Goal: Task Accomplishment & Management: Manage account settings

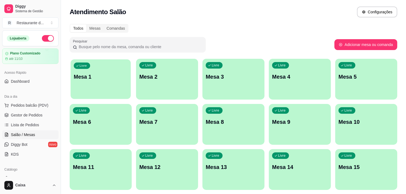
click at [88, 82] on div "Livre Mesa 1" at bounding box center [100, 75] width 60 height 33
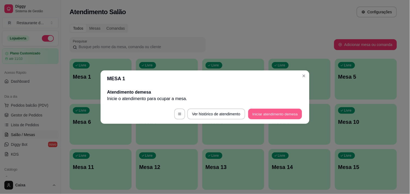
click at [261, 112] on button "Iniciar atendimento de mesa" at bounding box center [275, 114] width 54 height 11
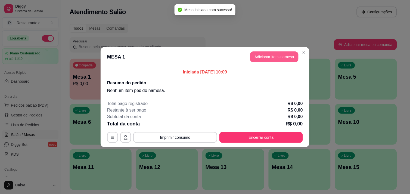
click at [278, 52] on button "Adicionar itens na mesa" at bounding box center [274, 56] width 48 height 11
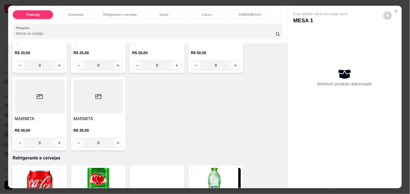
scroll to position [157, 0]
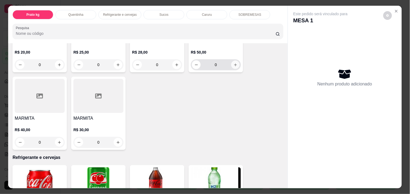
click at [234, 63] on icon "increase-product-quantity" at bounding box center [236, 65] width 4 height 4
type input "1"
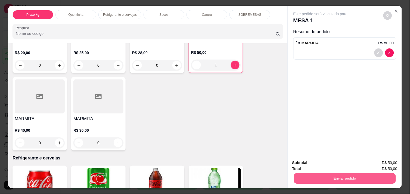
click at [338, 175] on button "Enviar pedido" at bounding box center [345, 178] width 102 height 11
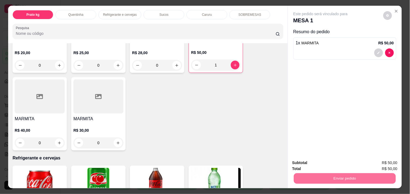
click at [336, 164] on button "Não registrar e enviar pedido" at bounding box center [326, 163] width 55 height 10
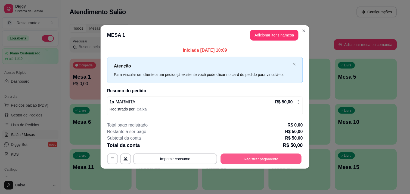
click at [277, 155] on button "Registrar pagamento" at bounding box center [261, 159] width 81 height 11
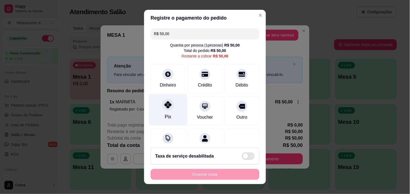
click at [165, 106] on icon at bounding box center [168, 104] width 7 height 7
type input "R$ 0,00"
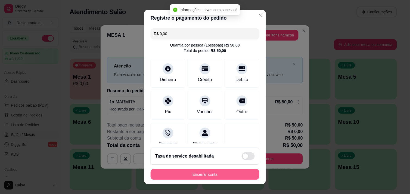
click at [191, 171] on button "Encerrar conta" at bounding box center [205, 174] width 109 height 11
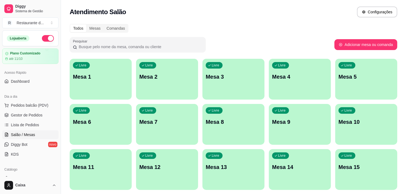
click at [243, 8] on div "Atendimento Salão Configurações" at bounding box center [233, 12] width 327 height 11
click at [113, 75] on p "Mesa 1" at bounding box center [101, 76] width 54 height 7
click at [44, 103] on span "Pedidos balcão (PDV)" at bounding box center [30, 105] width 38 height 5
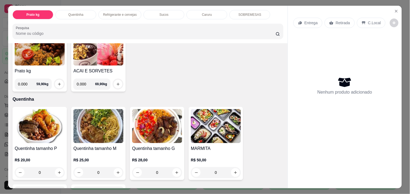
scroll to position [50, 0]
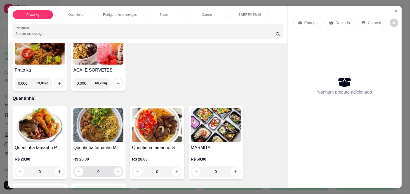
click at [117, 170] on icon "increase-product-quantity" at bounding box center [118, 172] width 4 height 4
type input "1"
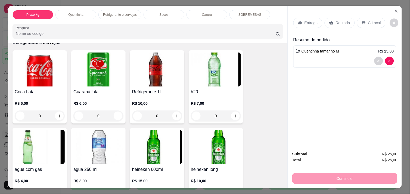
scroll to position [273, 0]
click at [58, 112] on button "increase-product-quantity" at bounding box center [59, 116] width 8 height 8
type input "1"
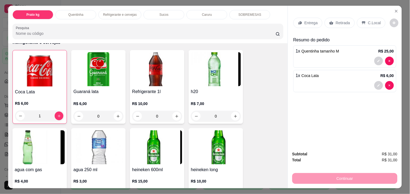
click at [371, 26] on div "Entrega Retirada C.Local" at bounding box center [344, 22] width 103 height 19
click at [370, 20] on p "C.Local" at bounding box center [374, 22] width 13 height 5
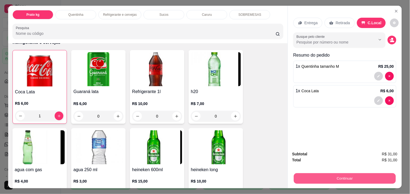
click at [318, 174] on button "Continuar" at bounding box center [345, 178] width 102 height 11
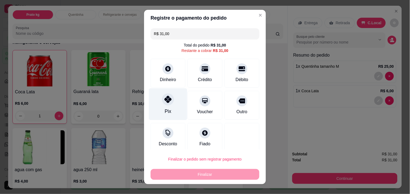
click at [169, 107] on div "Pix" at bounding box center [168, 104] width 38 height 32
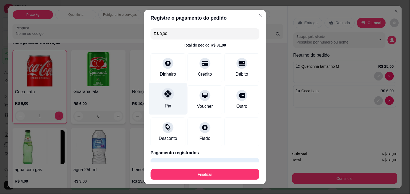
type input "R$ 0,00"
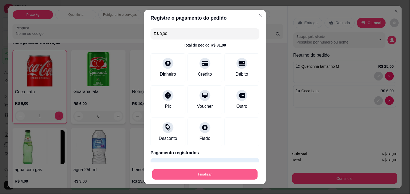
click at [195, 175] on button "Finalizar" at bounding box center [205, 174] width 106 height 11
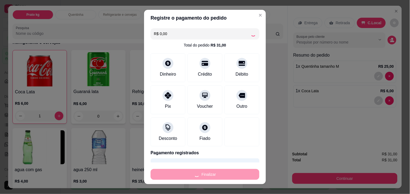
type input "0"
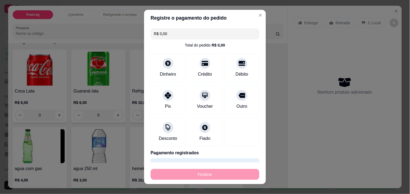
type input "-R$ 31,00"
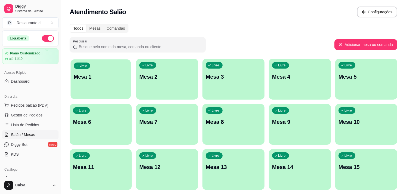
click at [90, 82] on div "Livre Mesa 1" at bounding box center [100, 75] width 60 height 33
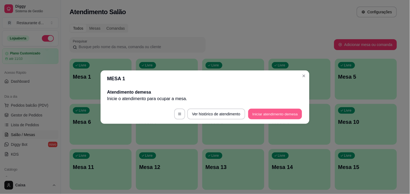
click at [281, 115] on button "Iniciar atendimento de mesa" at bounding box center [275, 114] width 54 height 11
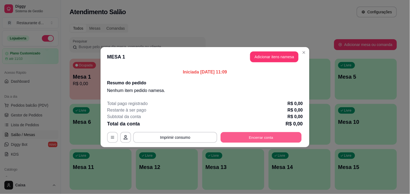
click at [252, 137] on button "Encerrar conta" at bounding box center [261, 137] width 81 height 11
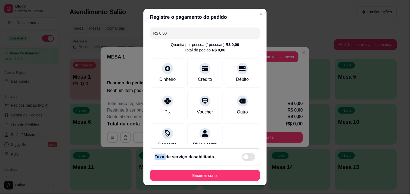
click at [252, 137] on div "R$ 0,00 Quantia por pessoa ( 1 pessoas) R$ 0,00 Total do pedido R$ 0,00 Dinheir…" at bounding box center [204, 84] width 123 height 119
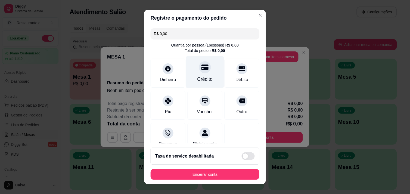
click at [197, 80] on div "Crédito" at bounding box center [205, 79] width 16 height 7
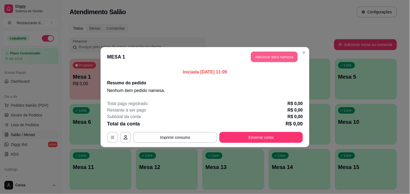
click at [281, 54] on button "Adicionar itens na mesa" at bounding box center [274, 56] width 47 height 11
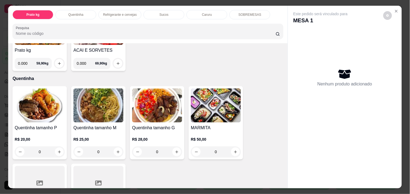
scroll to position [85, 0]
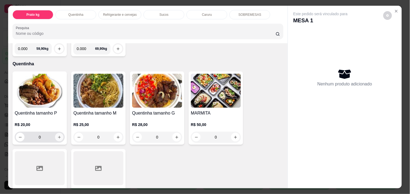
click at [57, 135] on icon "increase-product-quantity" at bounding box center [59, 137] width 4 height 4
type input "1"
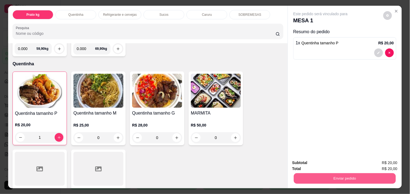
click at [331, 173] on button "Enviar pedido" at bounding box center [345, 178] width 102 height 11
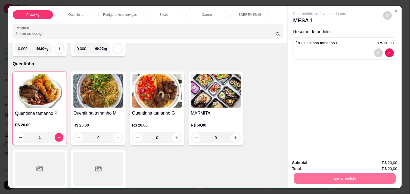
click at [324, 165] on button "Não registrar e enviar pedido" at bounding box center [327, 163] width 57 height 10
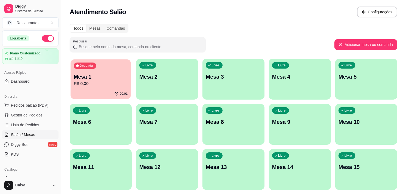
click at [115, 84] on p "R$ 0,00" at bounding box center [101, 84] width 54 height 6
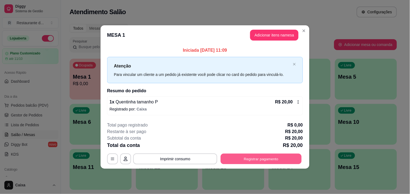
click at [265, 158] on button "Registrar pagamento" at bounding box center [261, 159] width 81 height 11
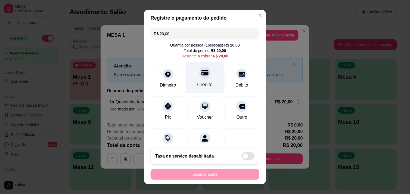
click at [202, 74] on icon at bounding box center [205, 72] width 7 height 5
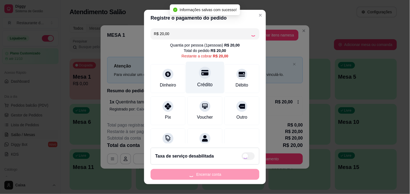
type input "R$ 0,00"
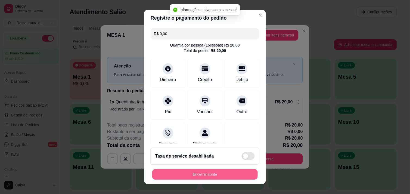
click at [211, 174] on button "Encerrar conta" at bounding box center [205, 174] width 106 height 11
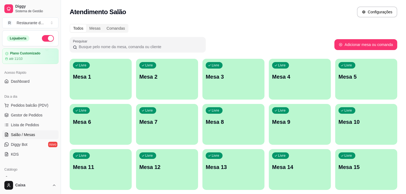
click at [110, 95] on div "button" at bounding box center [101, 96] width 62 height 7
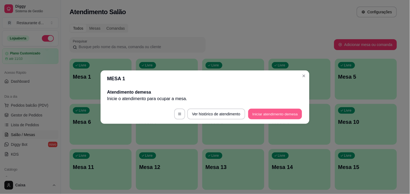
click at [271, 115] on button "Iniciar atendimento de mesa" at bounding box center [275, 114] width 54 height 11
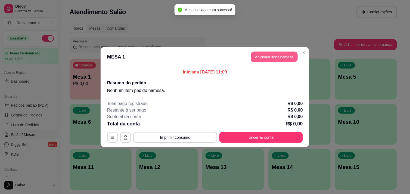
click at [265, 55] on button "Adicionar itens na mesa" at bounding box center [274, 56] width 47 height 11
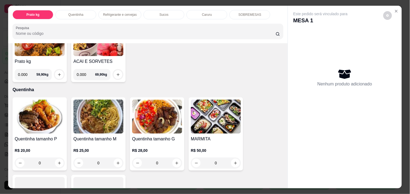
scroll to position [60, 0]
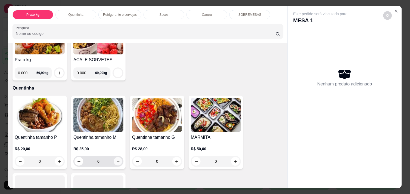
click at [116, 159] on icon "increase-product-quantity" at bounding box center [118, 161] width 4 height 4
type input "1"
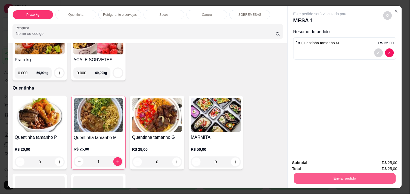
click at [364, 175] on button "Enviar pedido" at bounding box center [345, 178] width 102 height 11
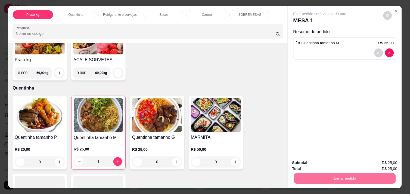
click at [344, 163] on button "Não registrar e enviar pedido" at bounding box center [326, 163] width 55 height 10
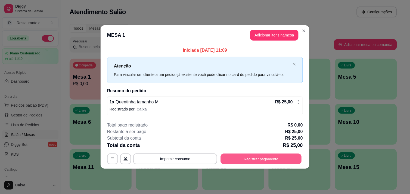
click at [259, 160] on button "Registrar pagamento" at bounding box center [261, 159] width 81 height 11
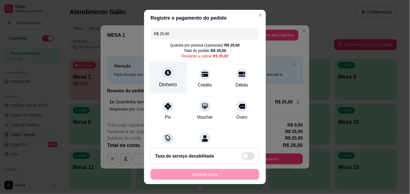
click at [162, 73] on div at bounding box center [168, 73] width 12 height 12
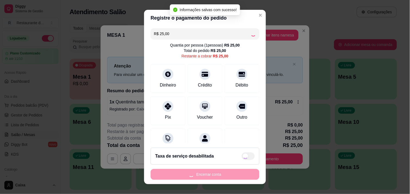
type input "R$ 0,00"
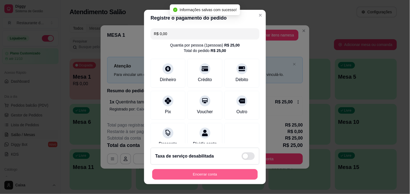
click at [227, 172] on button "Encerrar conta" at bounding box center [205, 174] width 106 height 11
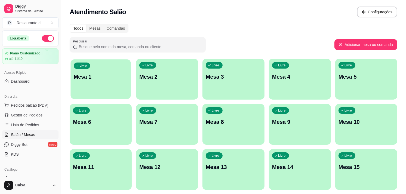
click at [103, 67] on div "Livre Mesa 1" at bounding box center [100, 75] width 60 height 33
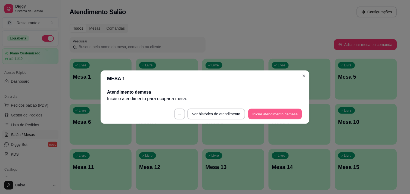
click at [265, 115] on button "Iniciar atendimento de mesa" at bounding box center [275, 114] width 54 height 11
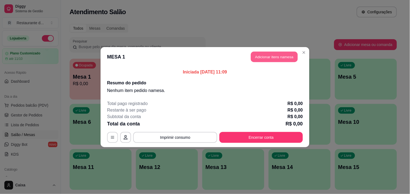
click at [283, 57] on button "Adicionar itens na mesa" at bounding box center [274, 56] width 47 height 11
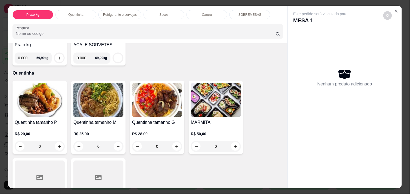
scroll to position [85, 0]
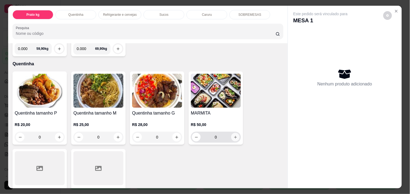
click at [234, 135] on icon "increase-product-quantity" at bounding box center [236, 137] width 4 height 4
type input "1"
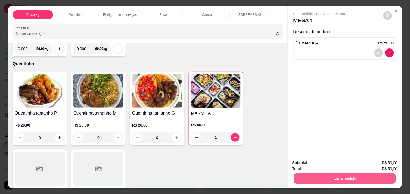
click at [324, 178] on button "Enviar pedido" at bounding box center [345, 178] width 102 height 11
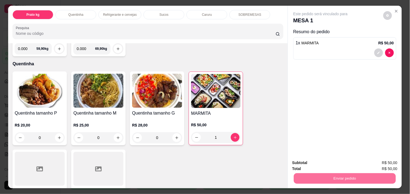
click at [316, 160] on button "Não registrar e enviar pedido" at bounding box center [326, 163] width 55 height 10
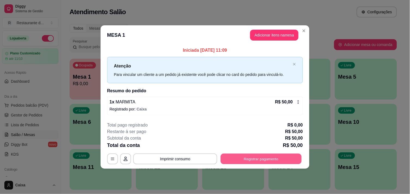
click at [254, 156] on button "Registrar pagamento" at bounding box center [261, 159] width 81 height 11
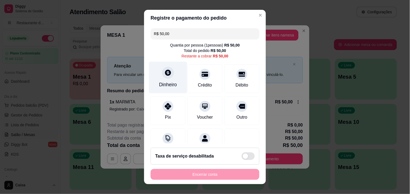
click at [165, 72] on icon at bounding box center [168, 72] width 7 height 7
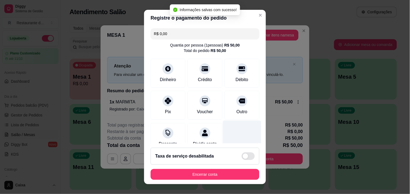
type input "R$ 0,00"
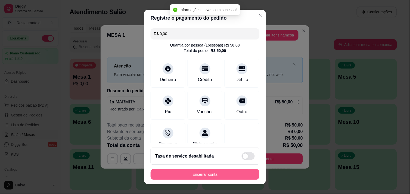
click at [208, 172] on button "Encerrar conta" at bounding box center [205, 174] width 109 height 11
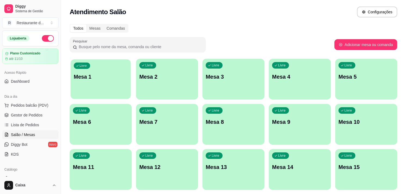
click at [105, 82] on div "Livre Mesa 1" at bounding box center [100, 75] width 60 height 33
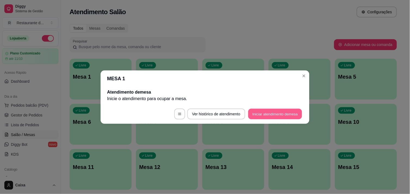
click at [273, 113] on button "Iniciar atendimento de mesa" at bounding box center [275, 114] width 54 height 11
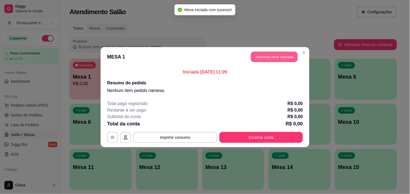
click at [280, 59] on button "Adicionar itens na mesa" at bounding box center [274, 56] width 47 height 11
click at [280, 59] on div "Item avulso Prato kg Prato kg 0.000 59,90 kg ACAI E SORVETES 0.000 69,90 kg Que…" at bounding box center [147, 115] width 284 height 147
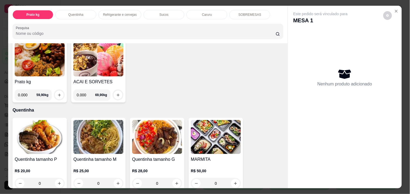
scroll to position [60, 0]
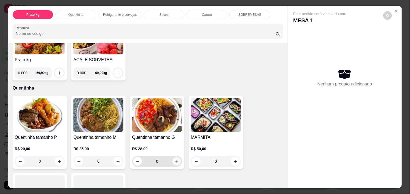
click at [175, 159] on icon "increase-product-quantity" at bounding box center [177, 161] width 4 height 4
type input "1"
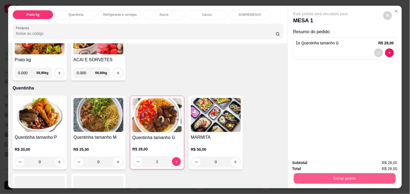
click at [353, 176] on button "Enviar pedido" at bounding box center [345, 178] width 102 height 11
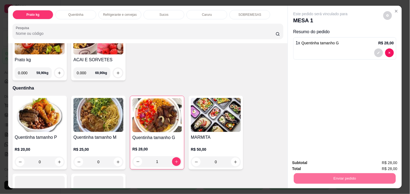
click at [338, 165] on button "Não registrar e enviar pedido" at bounding box center [326, 163] width 55 height 10
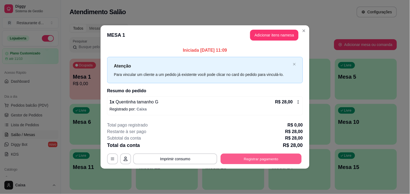
click at [276, 159] on button "Registrar pagamento" at bounding box center [261, 159] width 81 height 11
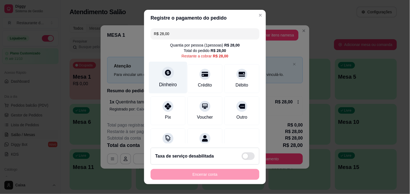
click at [165, 74] on icon at bounding box center [168, 73] width 6 height 6
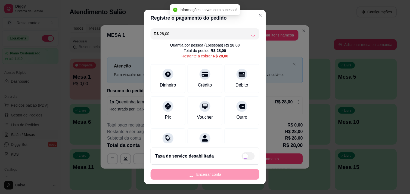
type input "R$ 0,00"
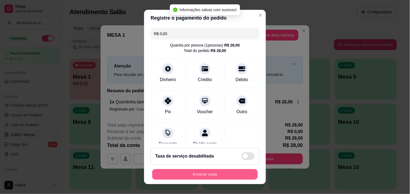
click at [206, 173] on button "Encerrar conta" at bounding box center [205, 174] width 106 height 11
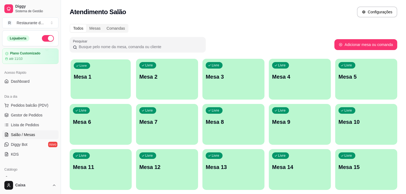
click at [108, 78] on p "Mesa 1" at bounding box center [101, 76] width 54 height 7
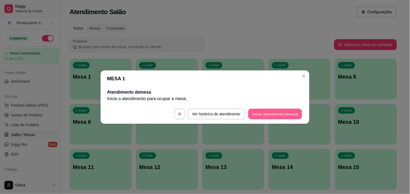
click at [270, 111] on button "Iniciar atendimento de mesa" at bounding box center [275, 114] width 54 height 11
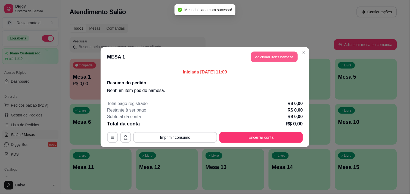
click at [284, 58] on button "Adicionar itens na mesa" at bounding box center [274, 56] width 47 height 11
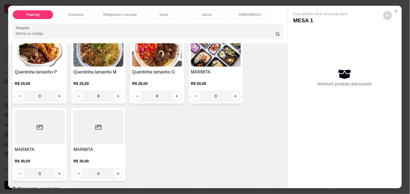
scroll to position [133, 0]
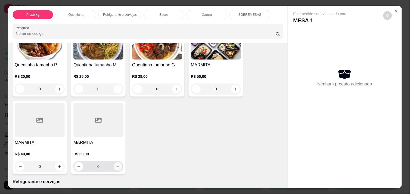
click at [116, 165] on icon "increase-product-quantity" at bounding box center [118, 167] width 4 height 4
type input "1"
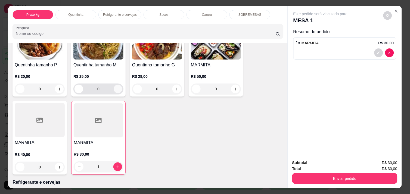
click at [117, 88] on icon "increase-product-quantity" at bounding box center [118, 89] width 4 height 4
type input "1"
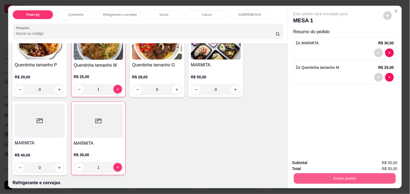
click at [345, 173] on button "Enviar pedido" at bounding box center [345, 178] width 102 height 11
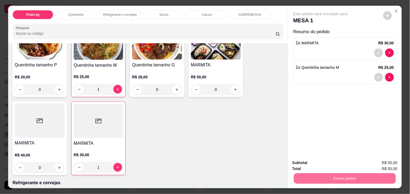
click at [320, 161] on button "Não registrar e enviar pedido" at bounding box center [327, 163] width 57 height 10
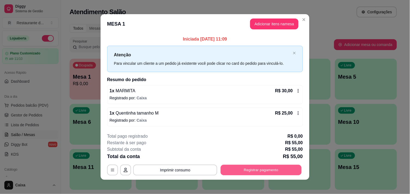
click at [243, 166] on button "Registrar pagamento" at bounding box center [261, 170] width 81 height 11
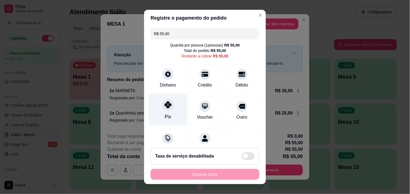
click at [166, 108] on div at bounding box center [168, 105] width 12 height 12
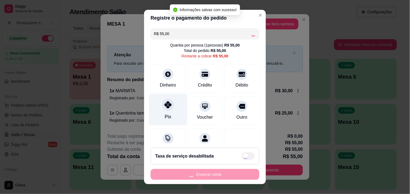
type input "R$ 0,00"
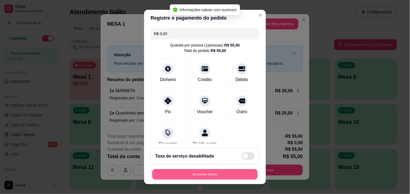
click at [197, 172] on button "Encerrar conta" at bounding box center [205, 174] width 106 height 11
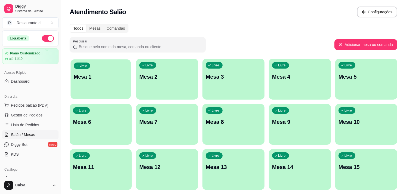
click at [110, 80] on p "Mesa 1" at bounding box center [101, 76] width 54 height 7
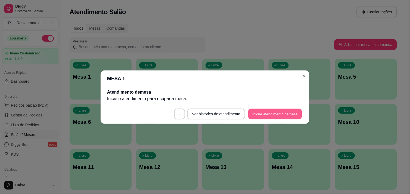
click at [275, 111] on button "Iniciar atendimento de mesa" at bounding box center [275, 114] width 54 height 11
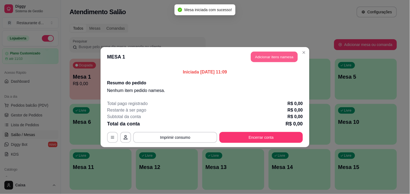
click at [272, 53] on button "Adicionar itens na mesa" at bounding box center [274, 56] width 47 height 11
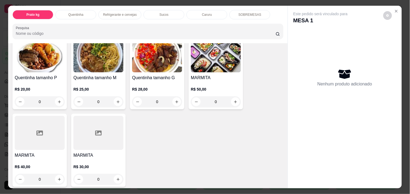
scroll to position [121, 0]
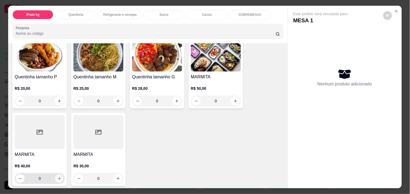
click at [57, 177] on icon "increase-product-quantity" at bounding box center [59, 179] width 4 height 4
type input "1"
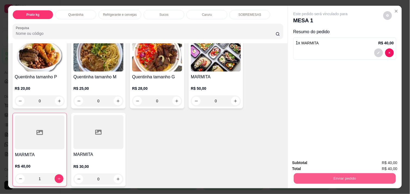
click at [311, 178] on button "Enviar pedido" at bounding box center [345, 178] width 102 height 11
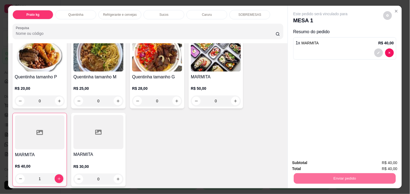
click at [311, 163] on button "Não registrar e enviar pedido" at bounding box center [326, 163] width 55 height 10
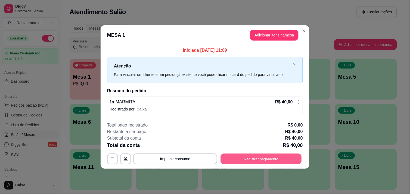
click at [250, 162] on button "Registrar pagamento" at bounding box center [261, 159] width 81 height 11
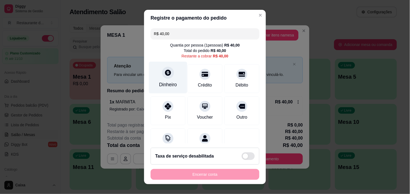
click at [165, 69] on icon at bounding box center [168, 72] width 7 height 7
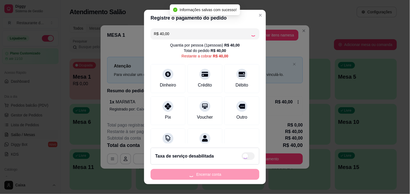
type input "R$ 0,00"
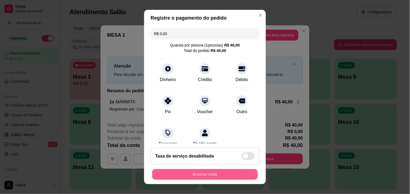
click at [219, 172] on button "Encerrar conta" at bounding box center [205, 174] width 106 height 11
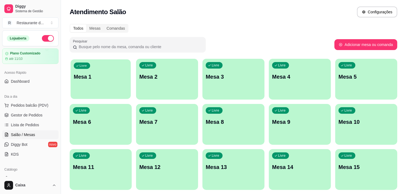
click at [112, 82] on div "Livre Mesa 1" at bounding box center [100, 75] width 60 height 33
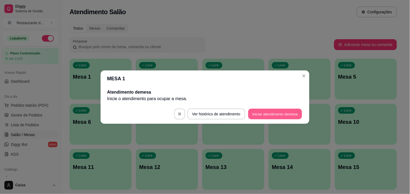
click at [273, 113] on button "Iniciar atendimento de mesa" at bounding box center [275, 114] width 54 height 11
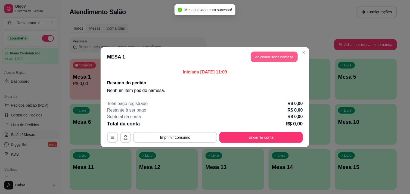
click at [273, 53] on button "Adicionar itens na mesa" at bounding box center [274, 56] width 47 height 11
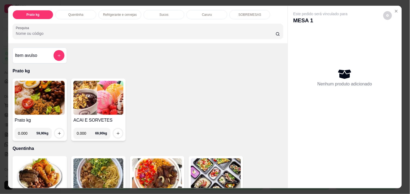
click at [85, 129] on input "0.000" at bounding box center [86, 133] width 18 height 11
click at [117, 131] on icon "increase-product-quantity" at bounding box center [118, 133] width 4 height 4
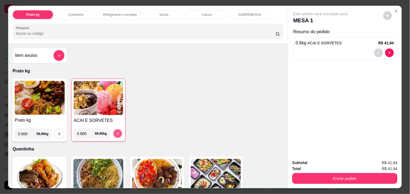
click at [117, 129] on button "increase-product-quantity" at bounding box center [118, 133] width 8 height 8
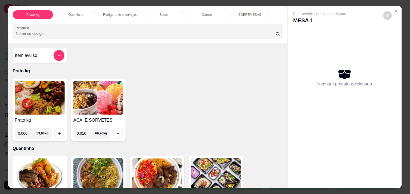
click at [88, 129] on input "0.016" at bounding box center [86, 133] width 18 height 11
click at [116, 131] on icon "increase-product-quantity" at bounding box center [118, 133] width 4 height 4
click at [83, 130] on input "0.350" at bounding box center [86, 133] width 18 height 11
type input "0.300"
click at [116, 131] on icon "increase-product-quantity" at bounding box center [118, 133] width 4 height 4
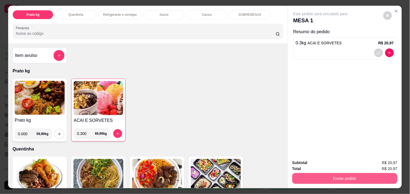
click at [340, 175] on button "Enviar pedido" at bounding box center [344, 178] width 105 height 11
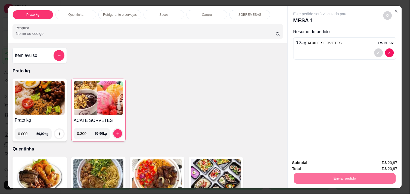
click at [330, 164] on button "Não registrar e enviar pedido" at bounding box center [326, 163] width 55 height 10
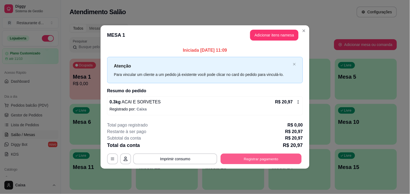
click at [249, 154] on button "Registrar pagamento" at bounding box center [261, 159] width 81 height 11
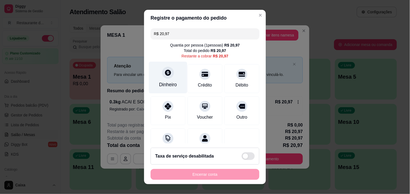
click at [161, 77] on div "Dinheiro" at bounding box center [168, 77] width 38 height 32
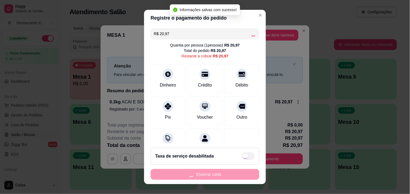
type input "R$ 0,00"
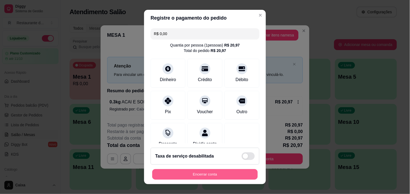
click at [208, 172] on button "Encerrar conta" at bounding box center [205, 174] width 106 height 11
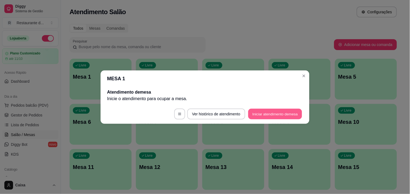
click at [263, 116] on button "Iniciar atendimento de mesa" at bounding box center [275, 114] width 54 height 11
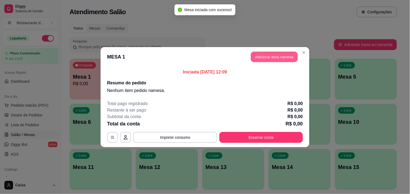
click at [278, 58] on button "Adicionar itens na mesa" at bounding box center [274, 56] width 47 height 11
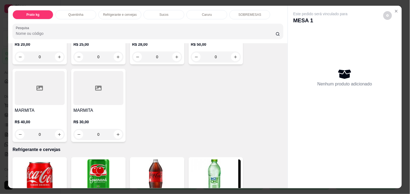
scroll to position [162, 0]
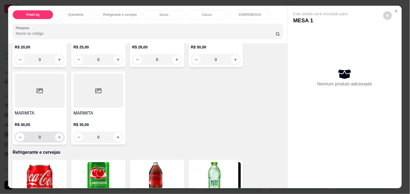
click at [59, 135] on button "increase-product-quantity" at bounding box center [59, 137] width 8 height 8
type input "1"
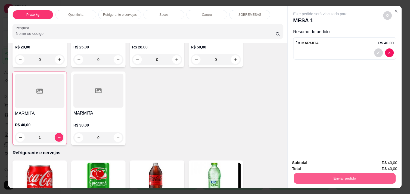
click at [362, 173] on button "Enviar pedido" at bounding box center [345, 178] width 102 height 11
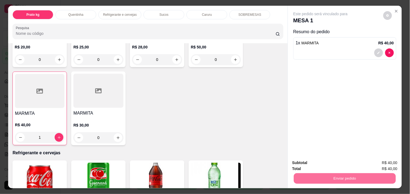
click at [345, 160] on button "Não registrar e enviar pedido" at bounding box center [326, 163] width 55 height 10
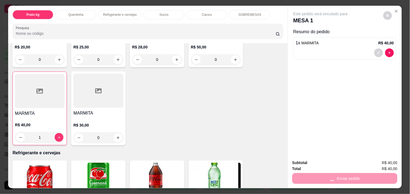
click at [345, 160] on div "Subtotal R$ 40,00" at bounding box center [344, 163] width 105 height 6
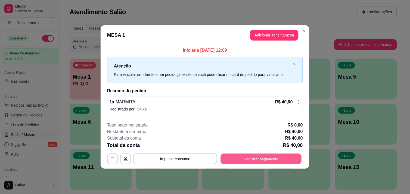
click at [256, 163] on button "Registrar pagamento" at bounding box center [261, 159] width 81 height 11
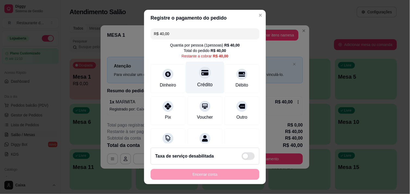
click at [206, 79] on div "Crédito" at bounding box center [205, 77] width 38 height 32
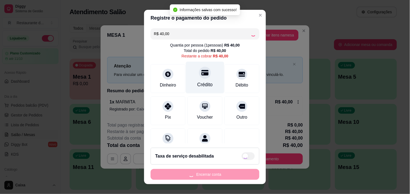
type input "R$ 0,00"
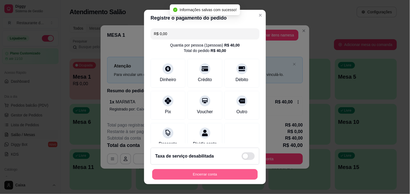
click at [190, 170] on button "Encerrar conta" at bounding box center [205, 174] width 106 height 11
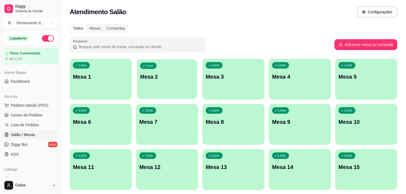
click at [174, 83] on div "Livre Mesa 2" at bounding box center [167, 75] width 60 height 33
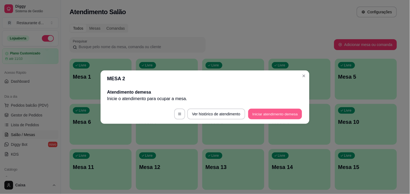
click at [273, 109] on button "Iniciar atendimento de mesa" at bounding box center [275, 114] width 54 height 11
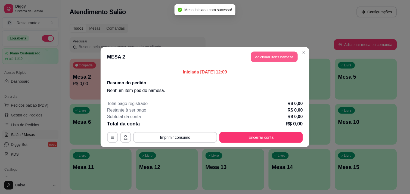
click at [270, 53] on button "Adicionar itens na mesa" at bounding box center [274, 56] width 47 height 11
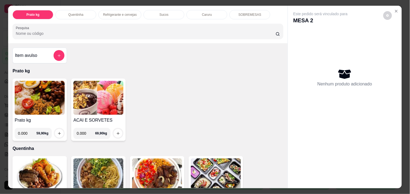
click at [27, 131] on input "0.000" at bounding box center [27, 133] width 18 height 11
type input "0.350"
click at [57, 131] on icon "increase-product-quantity" at bounding box center [59, 133] width 4 height 4
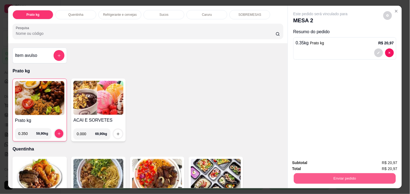
click at [349, 176] on button "Enviar pedido" at bounding box center [345, 178] width 102 height 11
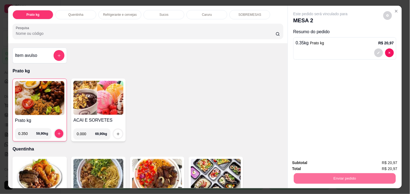
click at [330, 163] on button "Não registrar e enviar pedido" at bounding box center [326, 163] width 55 height 10
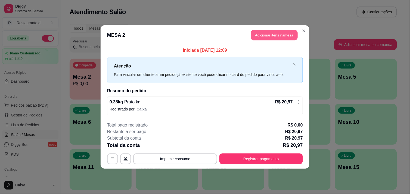
click at [268, 34] on button "Adicionar itens na mesa" at bounding box center [274, 35] width 47 height 11
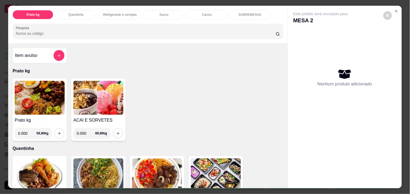
click at [25, 131] on input "0.000" at bounding box center [27, 133] width 18 height 11
type input "0.478"
click at [57, 132] on icon "increase-product-quantity" at bounding box center [59, 133] width 4 height 4
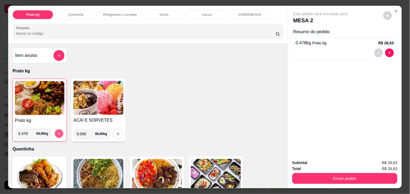
click at [57, 132] on icon "increase-product-quantity" at bounding box center [59, 134] width 4 height 4
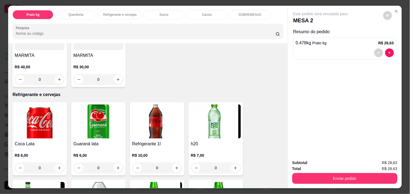
scroll to position [230, 0]
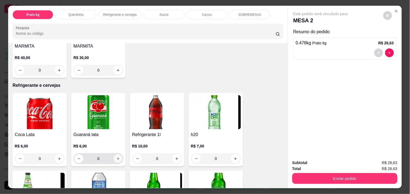
click at [116, 157] on icon "increase-product-quantity" at bounding box center [118, 159] width 4 height 4
type input "1"
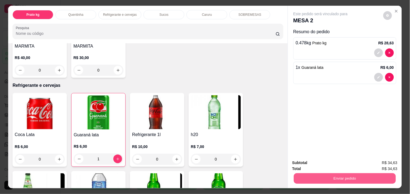
click at [319, 173] on button "Enviar pedido" at bounding box center [345, 178] width 102 height 11
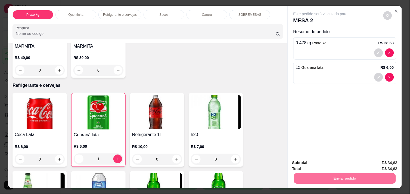
click at [312, 160] on button "Não registrar e enviar pedido" at bounding box center [326, 163] width 55 height 10
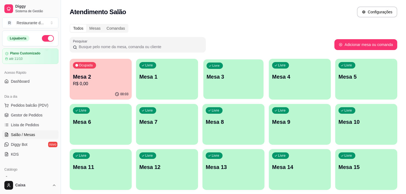
click at [231, 89] on div "Livre Mesa 3" at bounding box center [233, 75] width 60 height 33
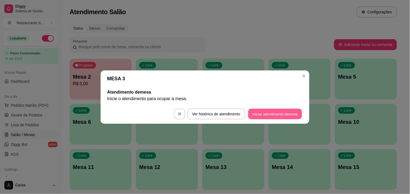
click at [266, 114] on button "Iniciar atendimento de mesa" at bounding box center [275, 114] width 54 height 11
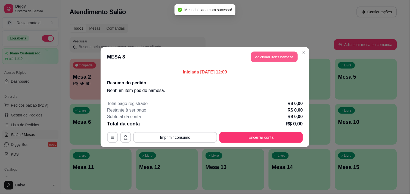
click at [267, 55] on button "Adicionar itens na mesa" at bounding box center [274, 56] width 47 height 11
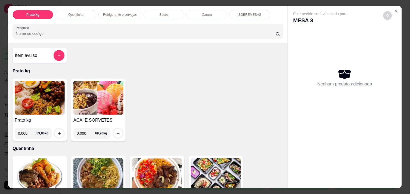
click at [26, 131] on input "0.000" at bounding box center [27, 133] width 18 height 11
type input "0.272"
click at [57, 131] on icon "increase-product-quantity" at bounding box center [59, 133] width 4 height 4
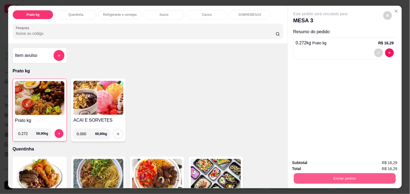
click at [313, 175] on button "Enviar pedido" at bounding box center [345, 178] width 102 height 11
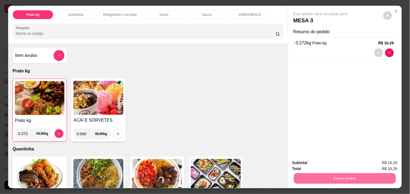
click at [313, 164] on button "Não registrar e enviar pedido" at bounding box center [326, 163] width 55 height 10
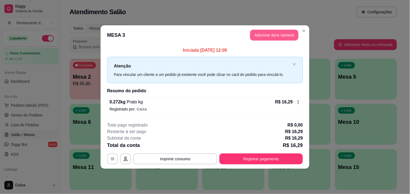
click at [276, 38] on button "Adicionar itens na mesa" at bounding box center [274, 35] width 48 height 11
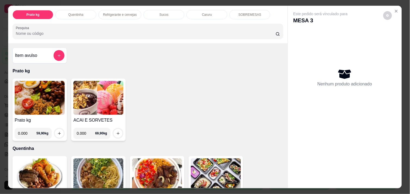
click at [26, 132] on input "0.000" at bounding box center [27, 133] width 18 height 11
type input "0.532"
click at [58, 131] on icon "increase-product-quantity" at bounding box center [59, 133] width 4 height 4
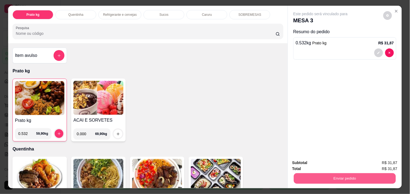
click at [340, 178] on button "Enviar pedido" at bounding box center [345, 178] width 102 height 11
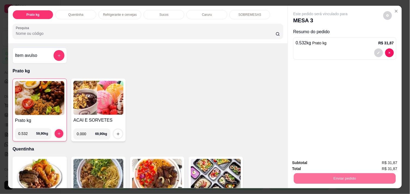
click at [324, 162] on button "Não registrar e enviar pedido" at bounding box center [326, 163] width 55 height 10
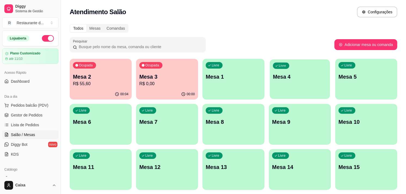
click at [299, 74] on p "Mesa 4" at bounding box center [300, 76] width 54 height 7
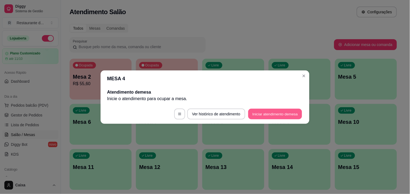
click at [285, 112] on button "Iniciar atendimento de mesa" at bounding box center [275, 114] width 54 height 11
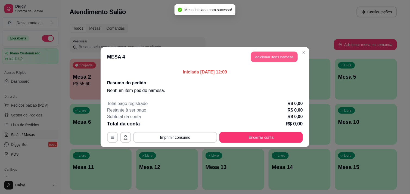
click at [259, 54] on button "Adicionar itens na mesa" at bounding box center [274, 56] width 47 height 11
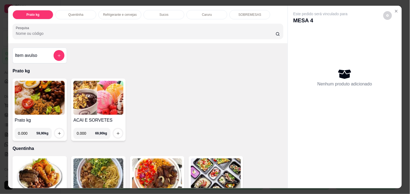
click at [27, 132] on input "0.000" at bounding box center [27, 133] width 18 height 11
type input "0.238"
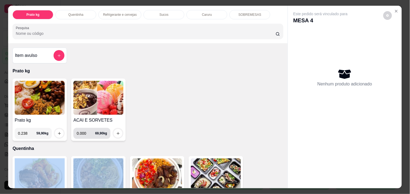
drag, startPoint x: 117, startPoint y: 150, endPoint x: 62, endPoint y: 140, distance: 55.9
click at [62, 140] on div "Item avulso Prato kg Prato kg 0.238 59,90 kg ACAI E SORVETES 0.000 69,90 kg Que…" at bounding box center [148, 115] width 280 height 145
click at [57, 131] on icon "increase-product-quantity" at bounding box center [59, 133] width 4 height 4
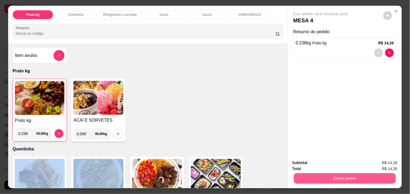
click at [331, 173] on button "Enviar pedido" at bounding box center [345, 178] width 102 height 11
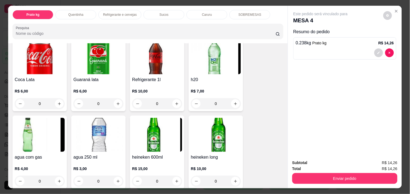
scroll to position [290, 0]
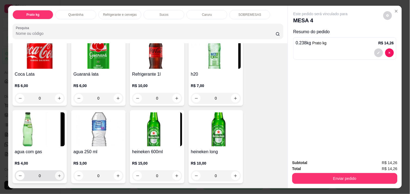
click at [57, 174] on icon "increase-product-quantity" at bounding box center [59, 176] width 4 height 4
type input "1"
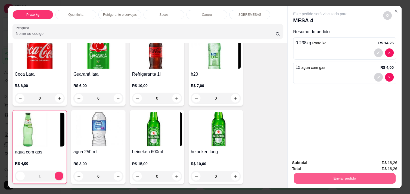
click at [327, 176] on button "Enviar pedido" at bounding box center [345, 178] width 102 height 11
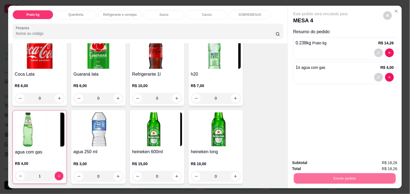
click at [322, 160] on button "Não registrar e enviar pedido" at bounding box center [326, 163] width 55 height 10
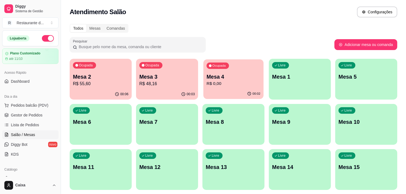
click at [231, 79] on p "Mesa 4" at bounding box center [233, 76] width 54 height 7
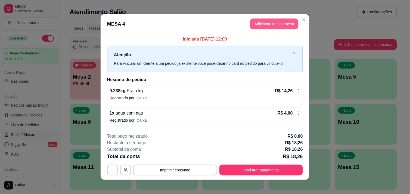
click at [265, 22] on button "Adicionar itens na mesa" at bounding box center [274, 23] width 48 height 11
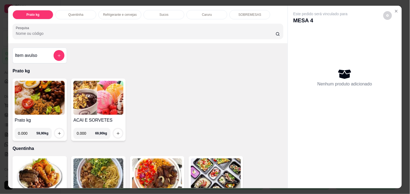
click at [28, 133] on input "0.000" at bounding box center [27, 133] width 18 height 11
type input "0.456"
click at [57, 131] on icon "increase-product-quantity" at bounding box center [59, 133] width 4 height 4
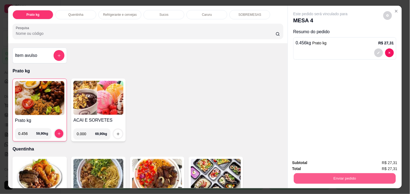
click at [336, 173] on button "Enviar pedido" at bounding box center [345, 178] width 102 height 11
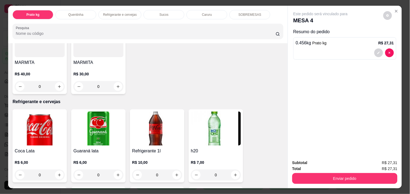
scroll to position [218, 0]
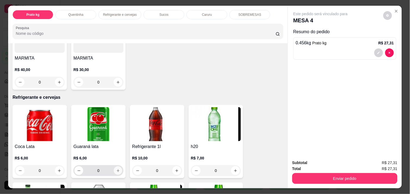
click at [117, 169] on icon "increase-product-quantity" at bounding box center [118, 171] width 4 height 4
type input "1"
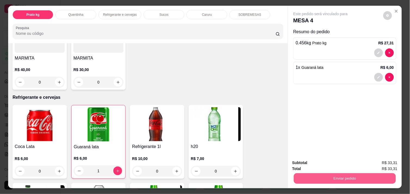
click at [328, 175] on button "Enviar pedido" at bounding box center [345, 178] width 102 height 11
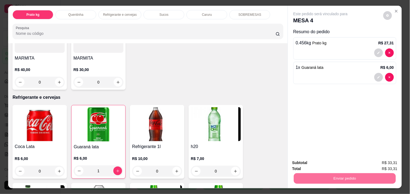
click at [323, 161] on button "Não registrar e enviar pedido" at bounding box center [326, 163] width 55 height 10
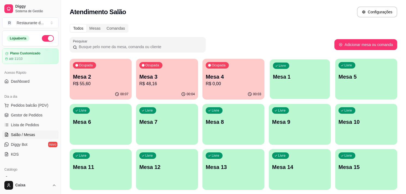
click at [298, 71] on div "Livre Mesa 1" at bounding box center [300, 75] width 60 height 33
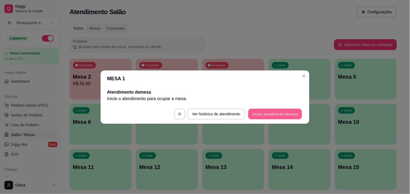
click at [264, 112] on button "Iniciar atendimento de mesa" at bounding box center [275, 114] width 54 height 11
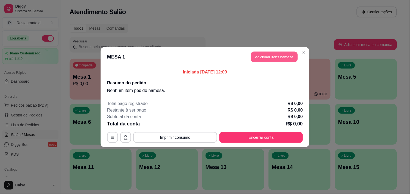
click at [263, 53] on button "Adicionar itens na mesa" at bounding box center [274, 56] width 47 height 11
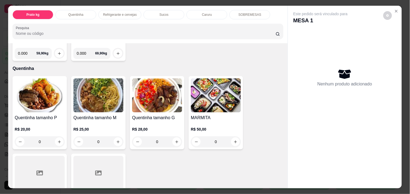
scroll to position [85, 0]
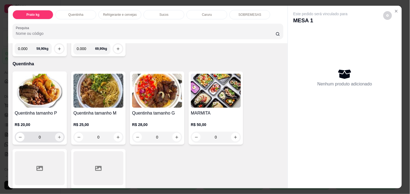
click at [57, 135] on icon "increase-product-quantity" at bounding box center [59, 137] width 4 height 4
type input "1"
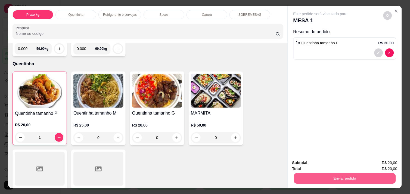
click at [333, 173] on button "Enviar pedido" at bounding box center [345, 178] width 102 height 11
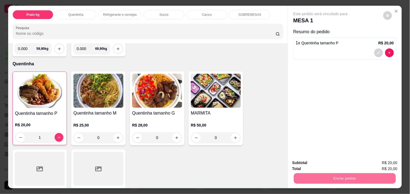
click at [319, 160] on button "Não registrar e enviar pedido" at bounding box center [326, 163] width 55 height 10
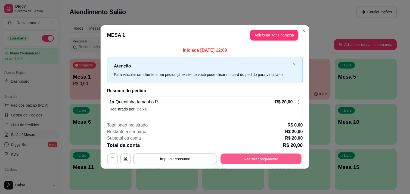
click at [267, 158] on button "Registrar pagamento" at bounding box center [261, 159] width 81 height 11
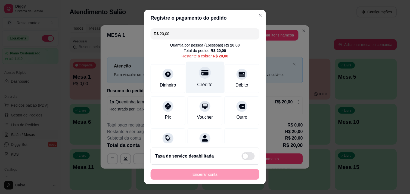
click at [202, 81] on div "Crédito" at bounding box center [205, 84] width 16 height 7
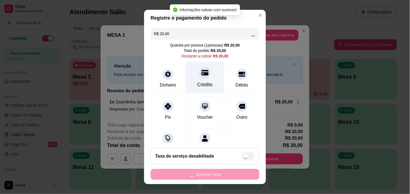
type input "R$ 0,00"
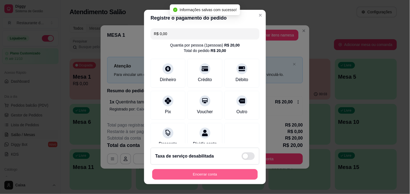
click at [193, 176] on button "Encerrar conta" at bounding box center [205, 174] width 106 height 11
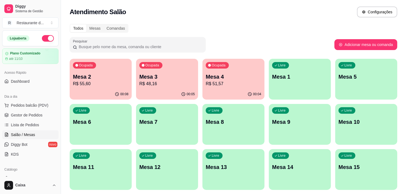
click at [298, 75] on p "Mesa 1" at bounding box center [299, 77] width 55 height 8
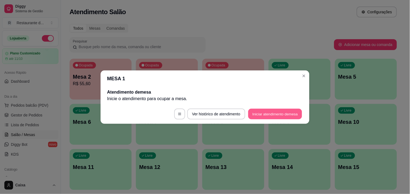
click at [289, 113] on button "Iniciar atendimento de mesa" at bounding box center [275, 114] width 54 height 11
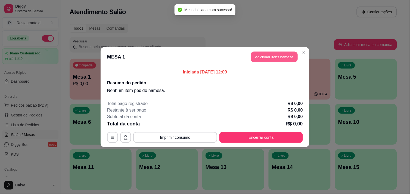
click at [280, 58] on button "Adicionar itens na mesa" at bounding box center [274, 56] width 47 height 11
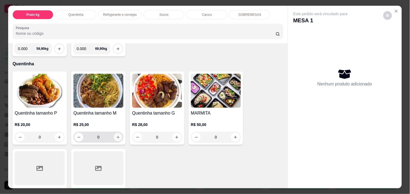
click at [115, 133] on button "increase-product-quantity" at bounding box center [118, 137] width 8 height 8
type input "1"
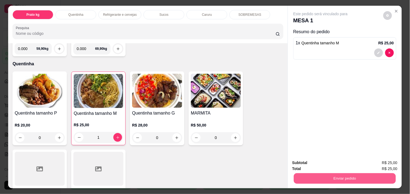
click at [338, 177] on button "Enviar pedido" at bounding box center [345, 178] width 102 height 11
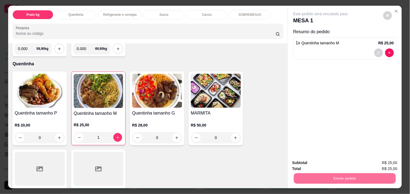
click at [330, 164] on button "Não registrar e enviar pedido" at bounding box center [326, 163] width 55 height 10
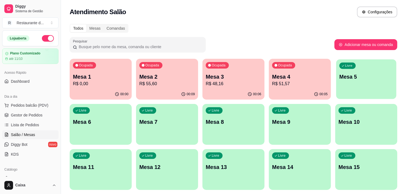
click at [350, 75] on p "Mesa 5" at bounding box center [366, 76] width 54 height 7
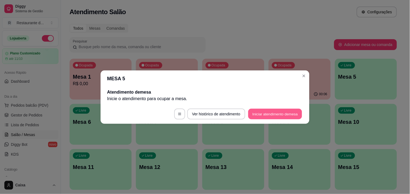
click at [289, 110] on button "Iniciar atendimento de mesa" at bounding box center [275, 114] width 54 height 11
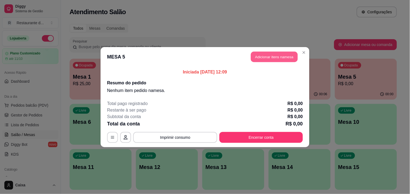
click at [275, 52] on button "Adicionar itens na mesa" at bounding box center [274, 56] width 47 height 11
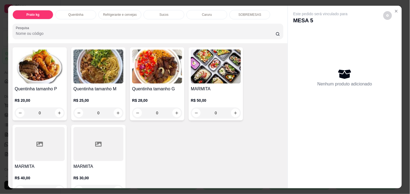
scroll to position [121, 0]
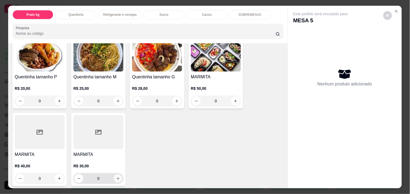
click at [116, 177] on icon "increase-product-quantity" at bounding box center [118, 179] width 4 height 4
type input "1"
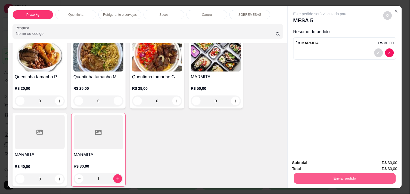
click at [352, 174] on button "Enviar pedido" at bounding box center [345, 178] width 102 height 11
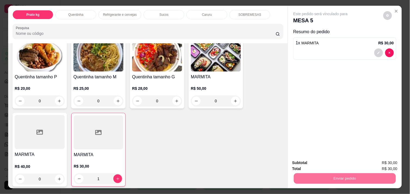
click at [335, 162] on button "Não registrar e enviar pedido" at bounding box center [326, 163] width 55 height 10
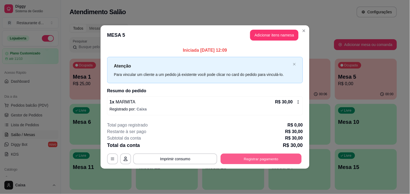
click at [261, 159] on button "Registrar pagamento" at bounding box center [261, 159] width 81 height 11
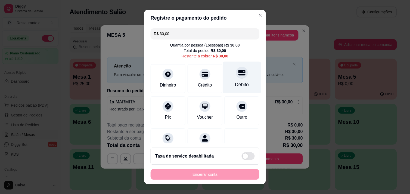
click at [240, 79] on div "Débito" at bounding box center [242, 77] width 38 height 32
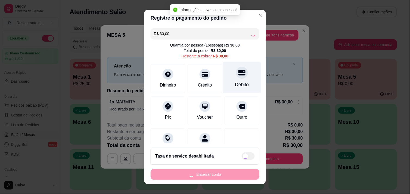
type input "R$ 0,00"
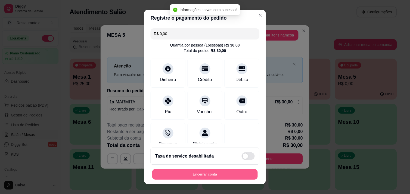
click at [214, 172] on button "Encerrar conta" at bounding box center [205, 174] width 106 height 11
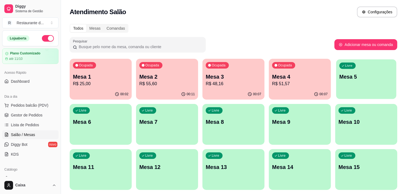
click at [358, 80] on div "Livre Mesa 5" at bounding box center [366, 75] width 60 height 33
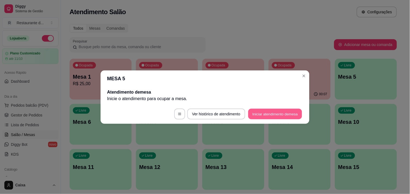
click at [273, 113] on button "Iniciar atendimento de mesa" at bounding box center [275, 114] width 54 height 11
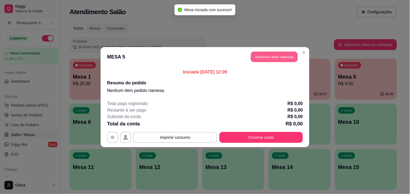
click at [267, 55] on button "Adicionar itens na mesa" at bounding box center [274, 56] width 47 height 11
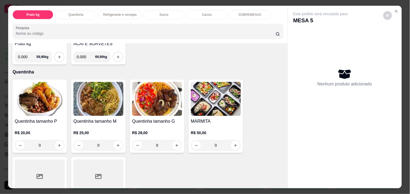
scroll to position [85, 0]
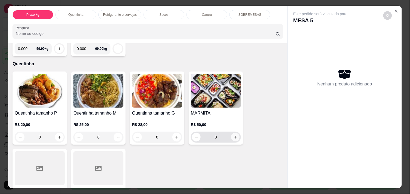
click at [234, 135] on icon "increase-product-quantity" at bounding box center [236, 137] width 4 height 4
type input "1"
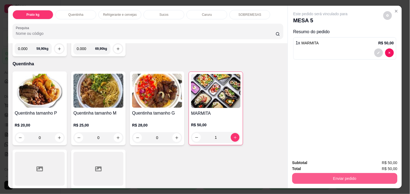
click at [332, 173] on button "Enviar pedido" at bounding box center [344, 178] width 105 height 11
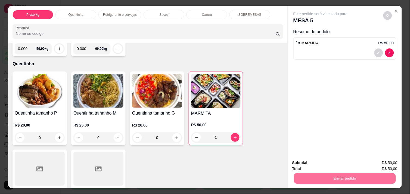
click at [325, 163] on button "Não registrar e enviar pedido" at bounding box center [326, 163] width 55 height 10
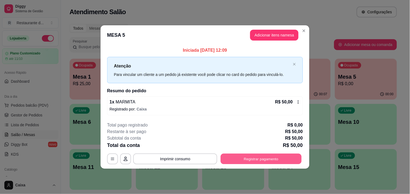
click at [262, 157] on button "Registrar pagamento" at bounding box center [261, 159] width 81 height 11
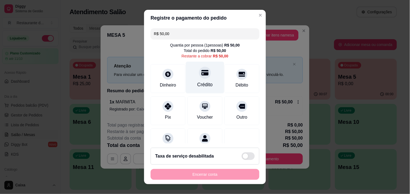
click at [202, 81] on div "Crédito" at bounding box center [205, 77] width 38 height 32
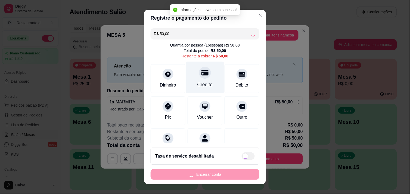
type input "R$ 0,00"
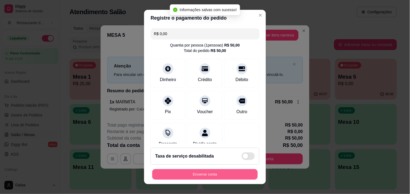
click at [207, 176] on button "Encerrar conta" at bounding box center [205, 174] width 106 height 11
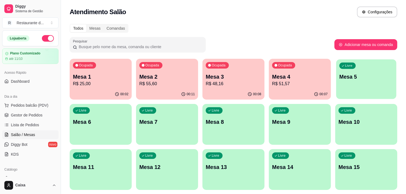
click at [357, 78] on p "Mesa 5" at bounding box center [366, 76] width 54 height 7
click at [109, 85] on p "R$ 25,00" at bounding box center [101, 84] width 54 height 6
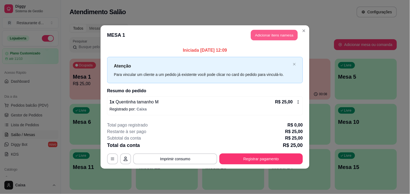
click at [269, 35] on button "Adicionar itens na mesa" at bounding box center [274, 35] width 47 height 11
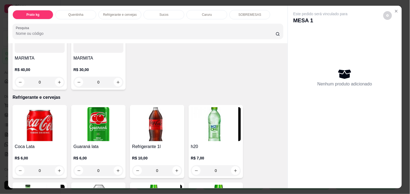
scroll to position [218, 0]
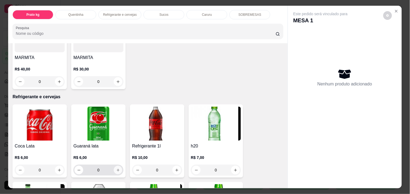
click at [116, 168] on icon "increase-product-quantity" at bounding box center [118, 170] width 4 height 4
type input "1"
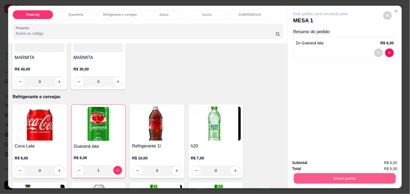
click at [328, 174] on button "Enviar pedido" at bounding box center [345, 178] width 102 height 11
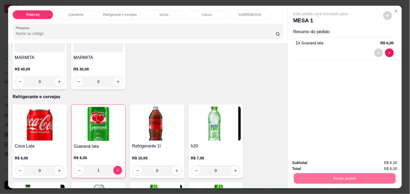
click at [320, 160] on button "Não registrar e enviar pedido" at bounding box center [326, 163] width 55 height 10
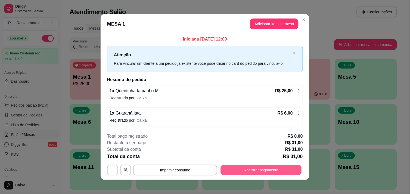
click at [249, 169] on button "Registrar pagamento" at bounding box center [261, 170] width 81 height 11
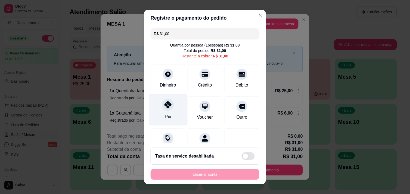
click at [166, 110] on div "Pix" at bounding box center [168, 110] width 38 height 32
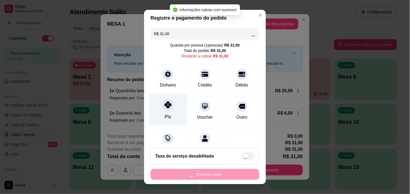
type input "R$ 0,00"
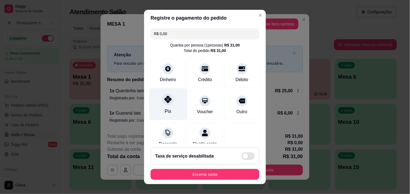
click at [166, 107] on div "Pix" at bounding box center [168, 104] width 38 height 32
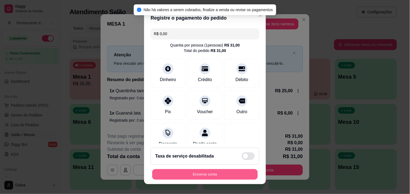
click at [196, 173] on button "Encerrar conta" at bounding box center [205, 174] width 106 height 11
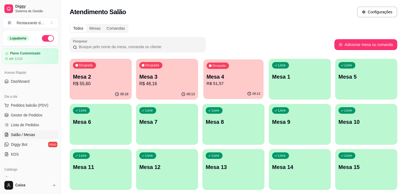
click at [229, 80] on div "Mesa 4 R$ 51,57" at bounding box center [233, 80] width 54 height 14
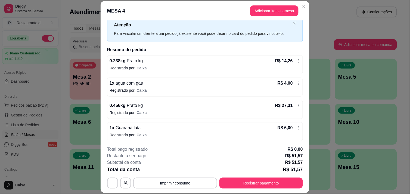
scroll to position [18, 0]
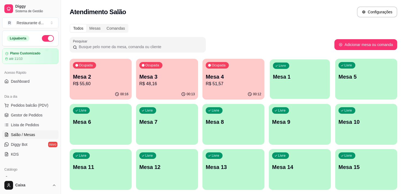
click at [290, 73] on p "Mesa 1" at bounding box center [300, 76] width 54 height 7
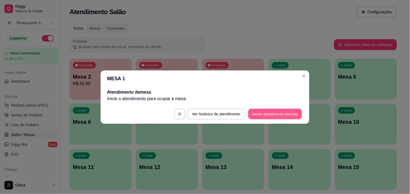
click at [281, 113] on button "Iniciar atendimento de mesa" at bounding box center [275, 114] width 54 height 11
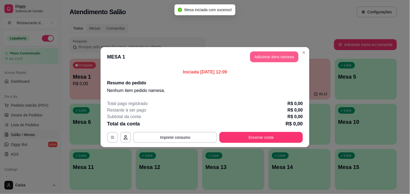
click at [275, 58] on button "Adicionar itens na mesa" at bounding box center [274, 56] width 48 height 11
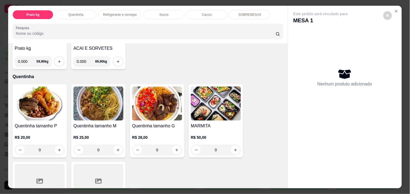
scroll to position [72, 0]
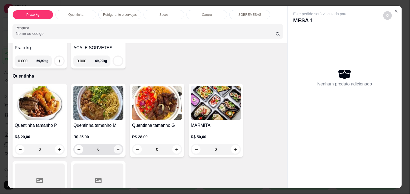
click at [118, 148] on button "increase-product-quantity" at bounding box center [118, 149] width 8 height 8
type input "1"
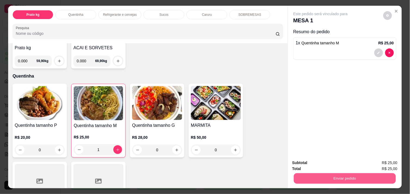
click at [356, 175] on button "Enviar pedido" at bounding box center [345, 178] width 102 height 11
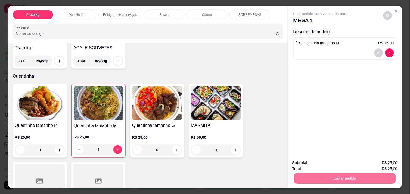
click at [337, 159] on button "Não registrar e enviar pedido" at bounding box center [326, 163] width 55 height 10
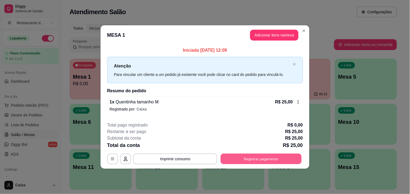
click at [261, 159] on button "Registrar pagamento" at bounding box center [261, 159] width 81 height 11
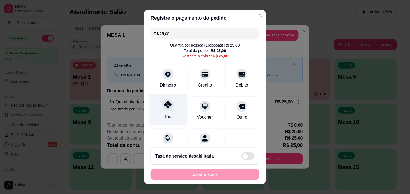
click at [157, 107] on div "Pix" at bounding box center [168, 110] width 38 height 32
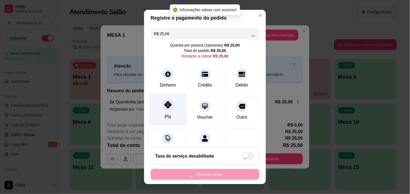
type input "R$ 0,00"
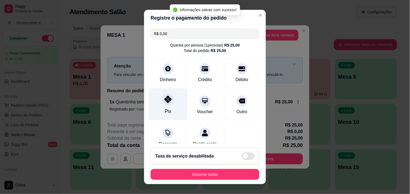
click at [157, 107] on div "Pix" at bounding box center [168, 104] width 38 height 32
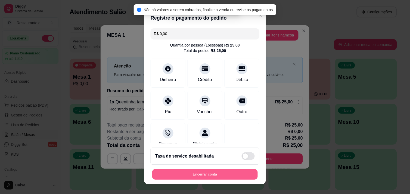
click at [203, 172] on button "Encerrar conta" at bounding box center [205, 174] width 106 height 11
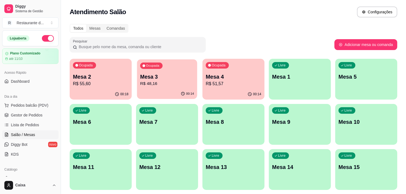
click at [171, 75] on p "Mesa 3" at bounding box center [167, 76] width 54 height 7
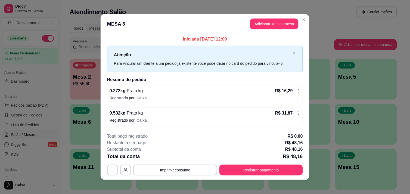
click at [295, 83] on div "Iniciada [DATE] 12:09 Atenção Para vincular um cliente a um pedido já existente…" at bounding box center [205, 81] width 196 height 91
click at [300, 116] on div "0.532 kg Prato kg R$ 31,87 Registrado por: Caixa" at bounding box center [205, 116] width 196 height 19
click at [249, 172] on button "Registrar pagamento" at bounding box center [261, 170] width 81 height 11
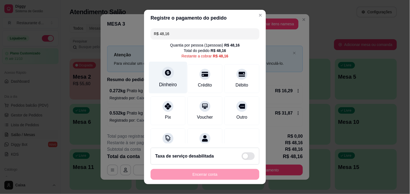
click at [165, 78] on div at bounding box center [168, 73] width 12 height 12
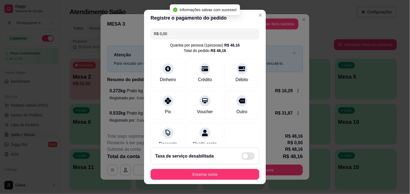
type input "R$ 0,00"
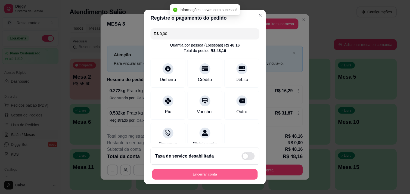
click at [210, 171] on button "Encerrar conta" at bounding box center [205, 174] width 106 height 11
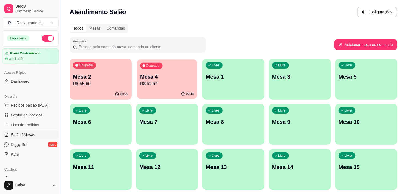
click at [167, 83] on p "R$ 51,57" at bounding box center [167, 84] width 54 height 6
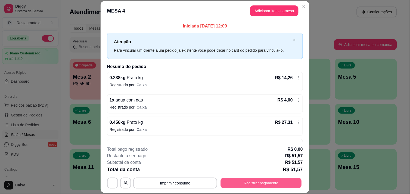
click at [246, 182] on button "Registrar pagamento" at bounding box center [261, 183] width 81 height 11
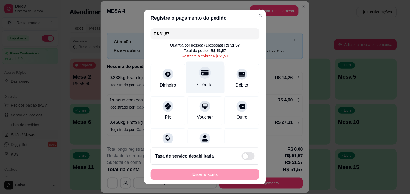
click at [199, 78] on div at bounding box center [205, 73] width 12 height 12
type input "R$ 0,00"
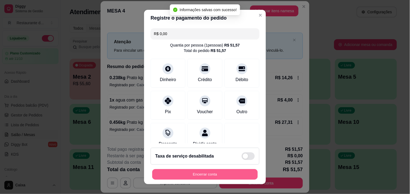
click at [198, 172] on button "Encerrar conta" at bounding box center [205, 174] width 106 height 11
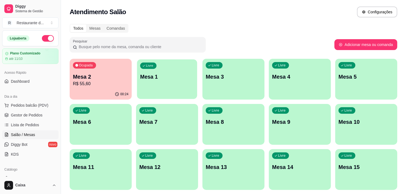
click at [174, 87] on div "Livre Mesa 1" at bounding box center [167, 75] width 60 height 33
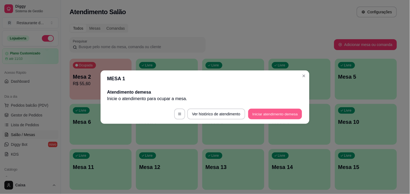
click at [265, 116] on button "Iniciar atendimento de mesa" at bounding box center [275, 114] width 54 height 11
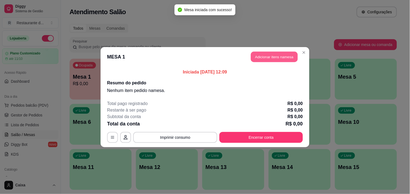
click at [275, 53] on button "Adicionar itens na mesa" at bounding box center [274, 56] width 47 height 11
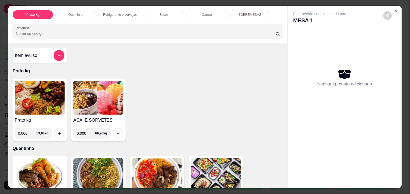
click at [281, 182] on div "Item avulso Prato kg Prato kg 0.000 59,90 kg ACAI E SORVETES 0.000 69,90 kg Que…" at bounding box center [148, 115] width 280 height 145
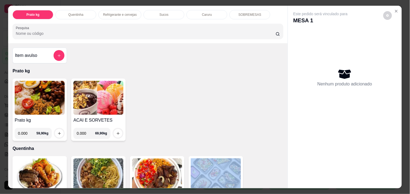
click at [281, 182] on div "Item avulso Prato kg Prato kg 0.000 59,90 kg ACAI E SORVETES 0.000 69,90 kg Que…" at bounding box center [148, 115] width 280 height 145
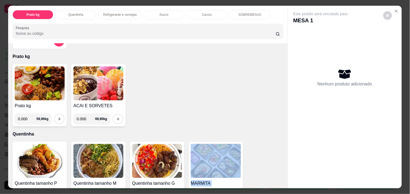
click at [281, 182] on div "Item avulso Prato kg Prato kg 0.000 59,90 kg ACAI E SORVETES 0.000 69,90 kg Que…" at bounding box center [148, 115] width 280 height 145
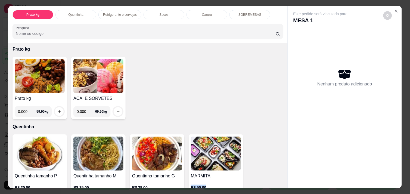
click at [281, 182] on div "Item avulso Prato kg Prato kg 0.000 59,90 kg ACAI E SORVETES 0.000 69,90 kg Que…" at bounding box center [148, 115] width 280 height 145
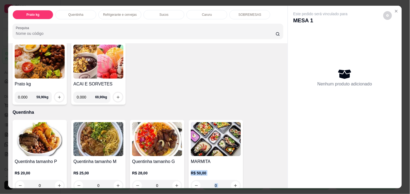
click at [281, 182] on div "Item avulso Prato kg Prato kg 0.000 59,90 kg ACAI E SORVETES 0.000 69,90 kg Que…" at bounding box center [148, 115] width 280 height 145
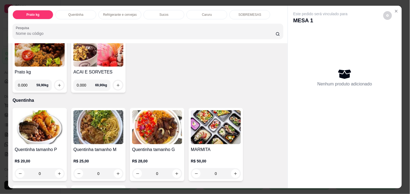
click at [281, 182] on div "Item avulso Prato kg Prato kg 0.000 59,90 kg ACAI E SORVETES 0.000 69,90 kg Que…" at bounding box center [148, 115] width 280 height 145
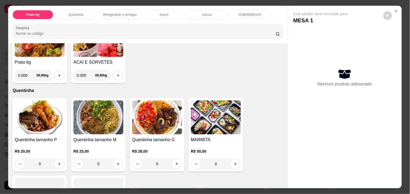
click at [281, 182] on div "Item avulso Prato kg Prato kg 0.000 59,90 kg ACAI E SORVETES 0.000 69,90 kg Que…" at bounding box center [148, 115] width 280 height 145
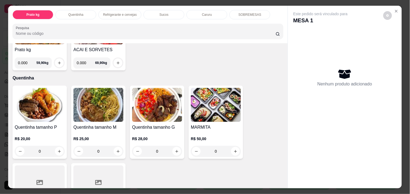
click at [281, 182] on div "Item avulso Prato kg Prato kg 0.000 59,90 kg ACAI E SORVETES 0.000 69,90 kg Que…" at bounding box center [148, 115] width 280 height 145
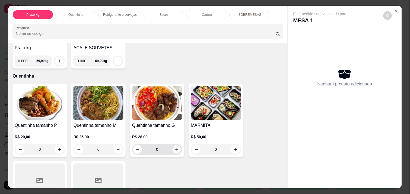
click at [175, 147] on icon "increase-product-quantity" at bounding box center [177, 149] width 4 height 4
type input "1"
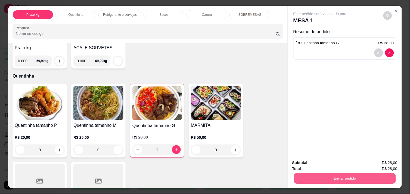
click at [338, 176] on button "Enviar pedido" at bounding box center [345, 178] width 102 height 11
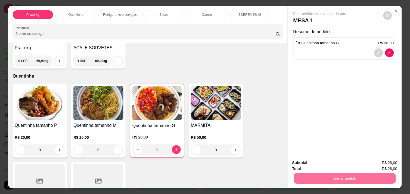
click at [326, 161] on button "Não registrar e enviar pedido" at bounding box center [326, 163] width 55 height 10
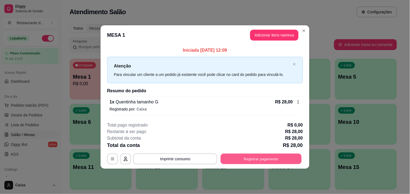
click at [268, 155] on button "Registrar pagamento" at bounding box center [261, 159] width 81 height 11
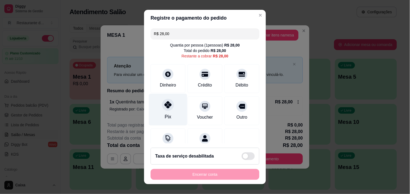
click at [172, 108] on div "Pix" at bounding box center [168, 110] width 38 height 32
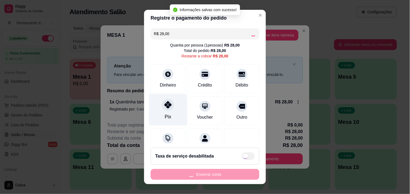
type input "R$ 0,00"
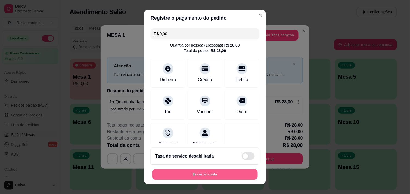
click at [199, 172] on button "Encerrar conta" at bounding box center [205, 174] width 106 height 11
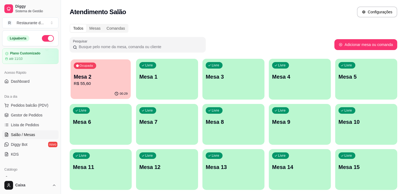
click at [107, 89] on div "00:29" at bounding box center [100, 94] width 60 height 10
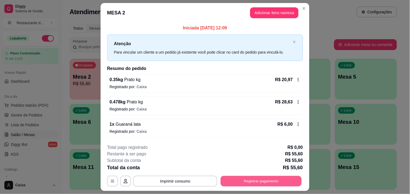
click at [282, 182] on button "Registrar pagamento" at bounding box center [261, 181] width 81 height 11
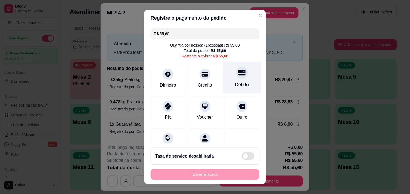
click at [236, 81] on div "Débito" at bounding box center [242, 84] width 14 height 7
type input "R$ 0,00"
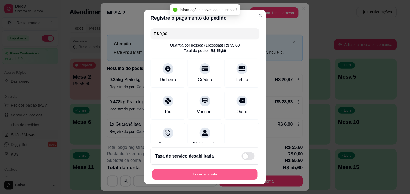
click at [202, 175] on button "Encerrar conta" at bounding box center [205, 174] width 106 height 11
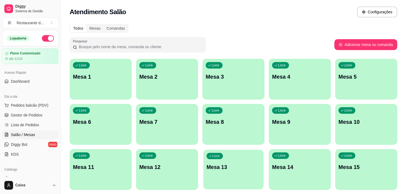
click at [111, 81] on div "Livre Mesa 1" at bounding box center [100, 75] width 60 height 33
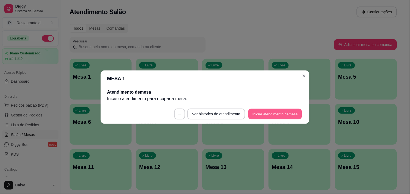
click at [257, 113] on button "Iniciar atendimento de mesa" at bounding box center [275, 114] width 54 height 11
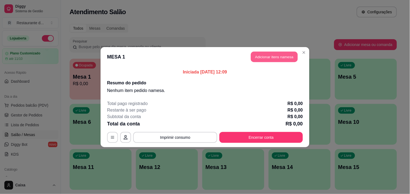
click at [264, 58] on button "Adicionar itens na mesa" at bounding box center [274, 56] width 47 height 11
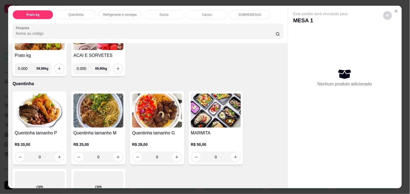
scroll to position [85, 0]
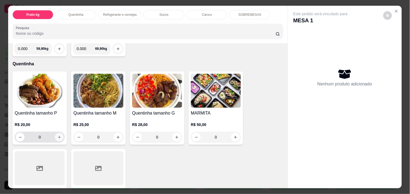
click at [56, 137] on button "increase-product-quantity" at bounding box center [59, 137] width 8 height 8
type input "1"
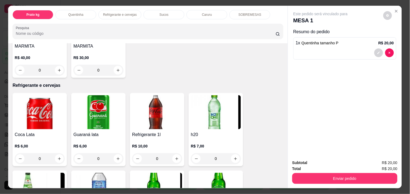
scroll to position [242, 0]
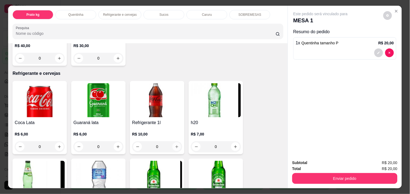
drag, startPoint x: 169, startPoint y: 143, endPoint x: 177, endPoint y: 146, distance: 8.9
click at [177, 146] on div "0" at bounding box center [157, 146] width 48 height 11
click at [177, 146] on button "increase-product-quantity" at bounding box center [177, 147] width 8 height 8
type input "1"
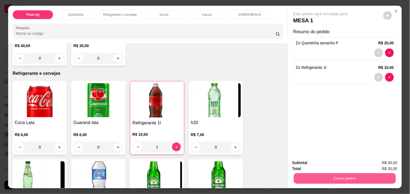
click at [330, 175] on button "Enviar pedido" at bounding box center [345, 178] width 102 height 11
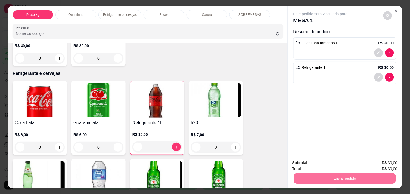
click at [323, 162] on button "Não registrar e enviar pedido" at bounding box center [326, 163] width 55 height 10
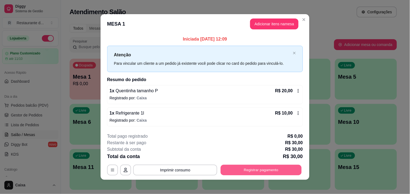
click at [268, 169] on button "Registrar pagamento" at bounding box center [261, 170] width 81 height 11
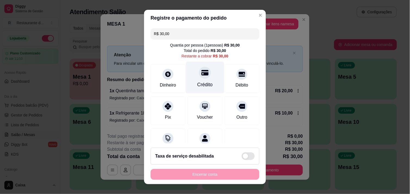
click at [202, 86] on div "Crédito" at bounding box center [205, 84] width 16 height 7
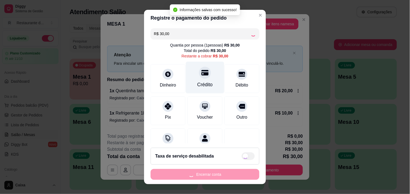
type input "R$ 0,00"
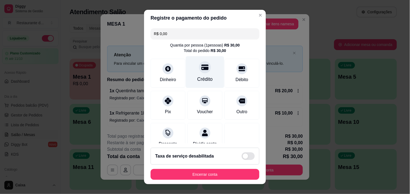
click at [197, 77] on div "Crédito" at bounding box center [205, 79] width 16 height 7
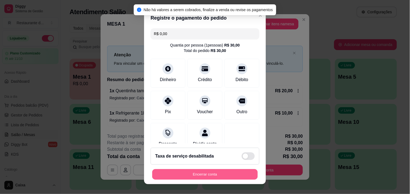
click at [205, 176] on button "Encerrar conta" at bounding box center [205, 174] width 106 height 11
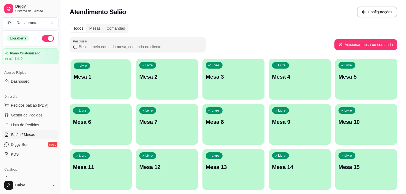
click at [97, 88] on div "Livre Mesa 1" at bounding box center [100, 75] width 60 height 33
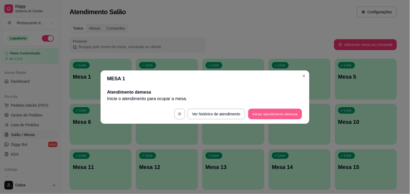
click at [278, 116] on button "Iniciar atendimento de mesa" at bounding box center [275, 114] width 54 height 11
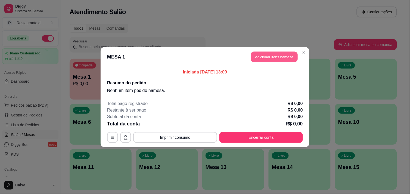
click at [270, 52] on button "Adicionar itens na mesa" at bounding box center [274, 56] width 47 height 11
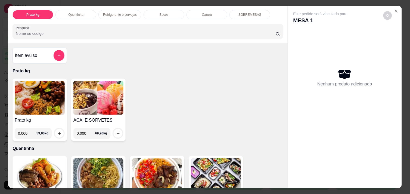
click at [84, 132] on input "0.000" at bounding box center [86, 133] width 18 height 11
type input "0.144"
click at [117, 131] on icon "increase-product-quantity" at bounding box center [118, 133] width 4 height 4
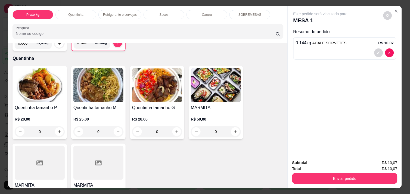
scroll to position [97, 0]
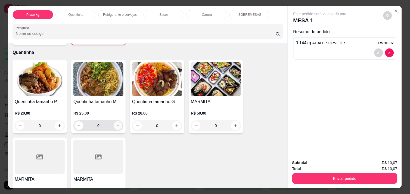
click at [116, 124] on icon "increase-product-quantity" at bounding box center [118, 126] width 4 height 4
type input "1"
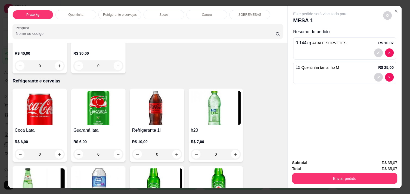
scroll to position [242, 0]
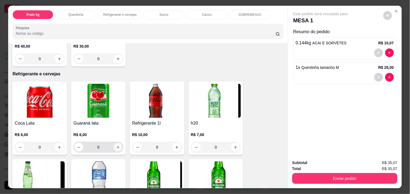
click at [116, 145] on icon "increase-product-quantity" at bounding box center [118, 147] width 4 height 4
type input "1"
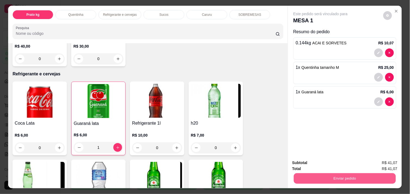
click at [300, 177] on button "Enviar pedido" at bounding box center [345, 178] width 102 height 11
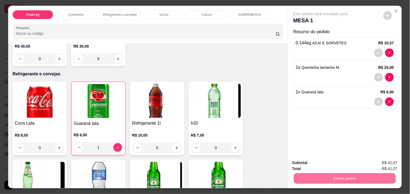
click at [308, 164] on button "Não registrar e enviar pedido" at bounding box center [326, 163] width 55 height 10
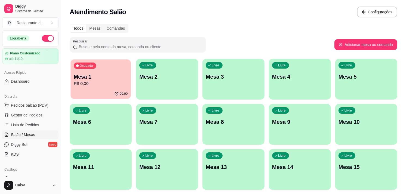
click at [119, 81] on p "R$ 0,00" at bounding box center [101, 84] width 54 height 6
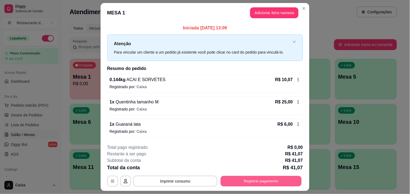
click at [262, 179] on button "Registrar pagamento" at bounding box center [261, 181] width 81 height 11
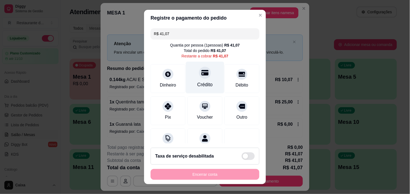
click at [202, 76] on div at bounding box center [205, 73] width 12 height 12
type input "R$ 0,00"
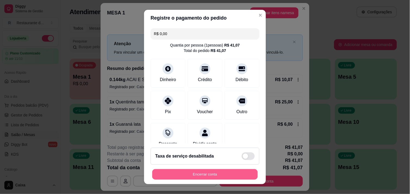
click at [187, 175] on button "Encerrar conta" at bounding box center [205, 174] width 106 height 11
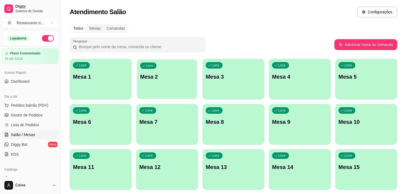
click at [156, 85] on div "Livre Mesa 2" at bounding box center [167, 75] width 60 height 33
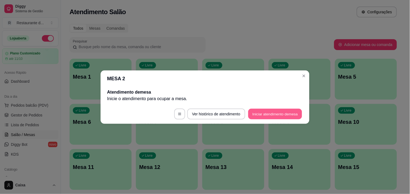
click at [273, 112] on button "Iniciar atendimento de mesa" at bounding box center [275, 114] width 54 height 11
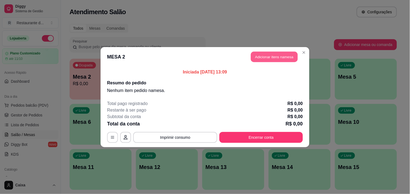
click at [273, 55] on button "Adicionar itens na mesa" at bounding box center [274, 56] width 47 height 11
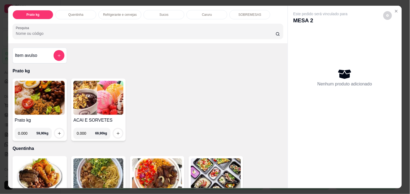
click at [24, 134] on input "0.000" at bounding box center [27, 133] width 18 height 11
type input "0.676"
click at [58, 132] on icon "increase-product-quantity" at bounding box center [59, 133] width 3 height 3
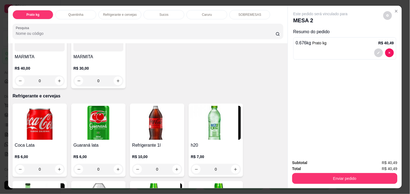
scroll to position [230, 0]
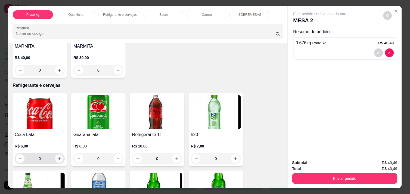
click at [55, 154] on button "increase-product-quantity" at bounding box center [59, 158] width 8 height 8
type input "1"
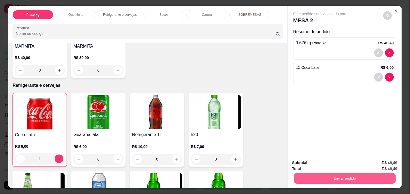
click at [321, 173] on button "Enviar pedido" at bounding box center [345, 178] width 102 height 11
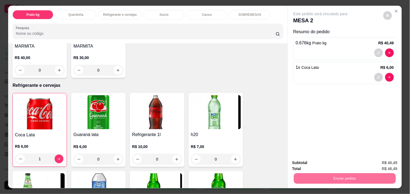
click at [318, 162] on button "Não registrar e enviar pedido" at bounding box center [326, 163] width 55 height 10
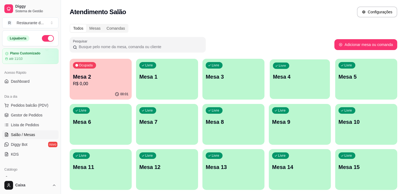
click at [305, 70] on div "Livre Mesa 4" at bounding box center [300, 75] width 60 height 33
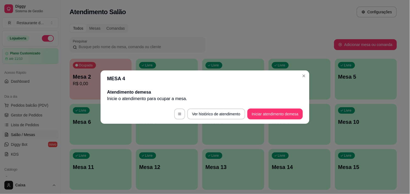
click at [305, 70] on header "MESA 4" at bounding box center [205, 78] width 209 height 16
click at [280, 114] on button "Iniciar atendimento de mesa" at bounding box center [275, 114] width 54 height 11
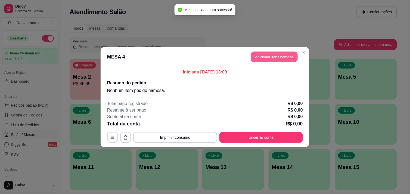
click at [273, 58] on button "Adicionar itens na mesa" at bounding box center [274, 56] width 47 height 11
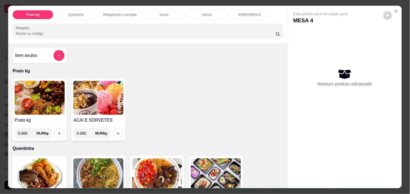
click at [24, 132] on input "0.000" at bounding box center [27, 133] width 18 height 11
type input "0.246"
click at [56, 129] on button "increase-product-quantity" at bounding box center [59, 133] width 8 height 8
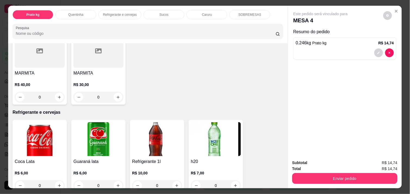
scroll to position [218, 0]
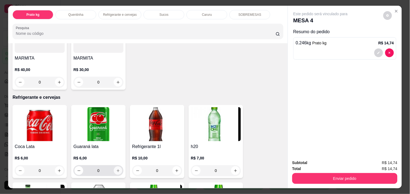
click at [116, 169] on icon "increase-product-quantity" at bounding box center [118, 171] width 4 height 4
type input "1"
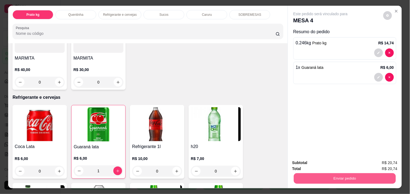
click at [306, 175] on button "Enviar pedido" at bounding box center [345, 178] width 102 height 11
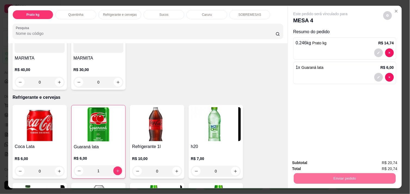
click at [314, 166] on button "Não registrar e enviar pedido" at bounding box center [326, 163] width 55 height 10
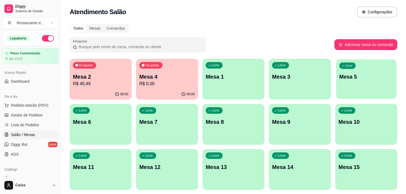
click at [359, 80] on p "Mesa 5" at bounding box center [366, 76] width 54 height 7
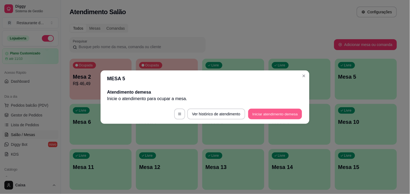
click at [280, 117] on button "Iniciar atendimento de mesa" at bounding box center [275, 114] width 54 height 11
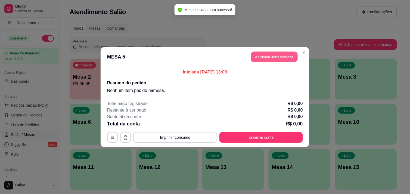
click at [277, 55] on button "Adicionar itens na mesa" at bounding box center [274, 56] width 47 height 11
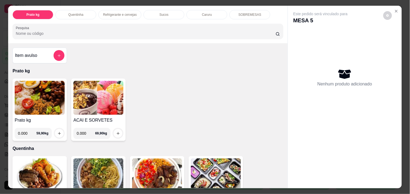
click at [26, 132] on input "0.000" at bounding box center [27, 133] width 18 height 11
type input "0.384"
click at [55, 134] on button "increase-product-quantity" at bounding box center [59, 133] width 9 height 9
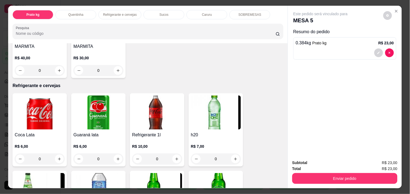
scroll to position [242, 0]
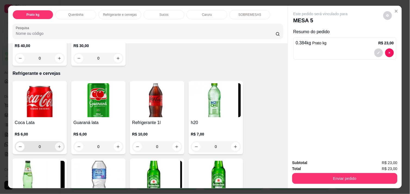
click at [55, 144] on button "increase-product-quantity" at bounding box center [59, 147] width 8 height 8
type input "1"
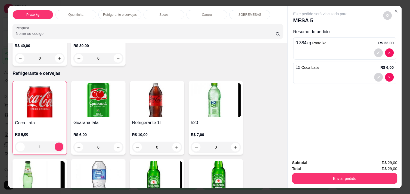
click at [324, 169] on div "Total R$ 29,00" at bounding box center [344, 169] width 105 height 6
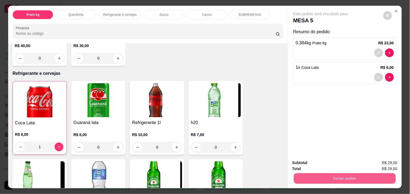
click at [325, 172] on div "Enviar pedido" at bounding box center [344, 178] width 105 height 12
click at [325, 174] on button "Enviar pedido" at bounding box center [345, 178] width 102 height 11
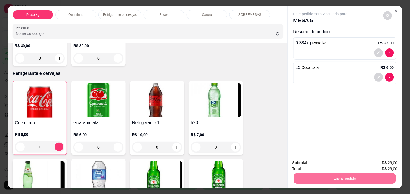
click at [315, 160] on button "Não registrar e enviar pedido" at bounding box center [326, 163] width 55 height 10
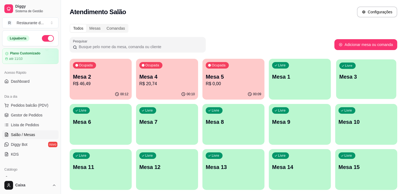
click at [358, 92] on div "Livre Mesa 3" at bounding box center [366, 75] width 60 height 33
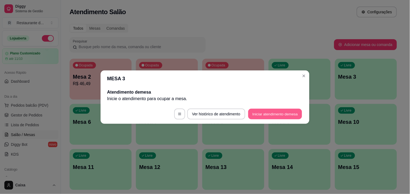
click at [279, 114] on button "Iniciar atendimento de mesa" at bounding box center [275, 114] width 54 height 11
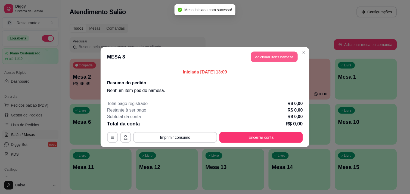
click at [267, 57] on button "Adicionar itens na mesa" at bounding box center [274, 56] width 47 height 11
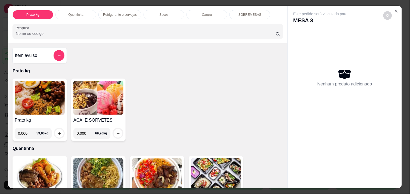
click at [24, 132] on input "0.000" at bounding box center [27, 133] width 18 height 11
type input "0.312"
click at [55, 131] on button "increase-product-quantity" at bounding box center [59, 133] width 9 height 9
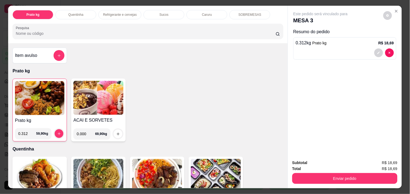
click at [303, 189] on div "Prato kg Quentinha Refrigerante e cervejas Sucos Caruru SOBREMESAS Pesquisa Ite…" at bounding box center [205, 97] width 410 height 194
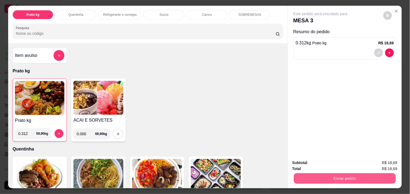
click at [323, 178] on button "Enviar pedido" at bounding box center [345, 178] width 102 height 11
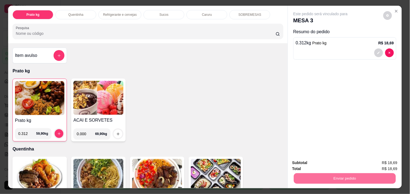
click at [315, 163] on button "Não registrar e enviar pedido" at bounding box center [326, 163] width 55 height 10
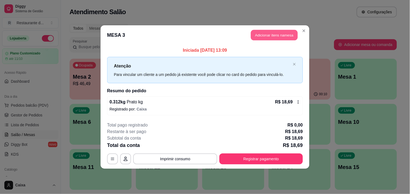
click at [286, 34] on button "Adicionar itens na mesa" at bounding box center [274, 35] width 47 height 11
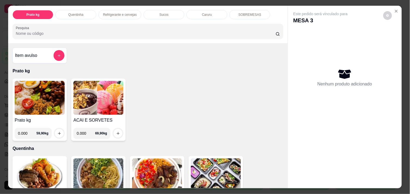
click at [26, 131] on input "0.000" at bounding box center [27, 133] width 18 height 11
type input "0.278"
click at [58, 131] on icon "increase-product-quantity" at bounding box center [59, 133] width 4 height 4
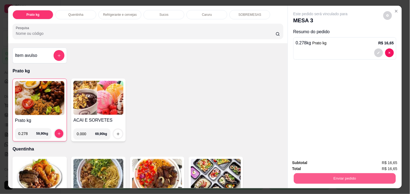
click at [314, 177] on button "Enviar pedido" at bounding box center [345, 178] width 102 height 11
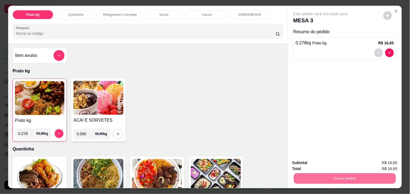
click at [320, 164] on button "Não registrar e enviar pedido" at bounding box center [326, 163] width 55 height 10
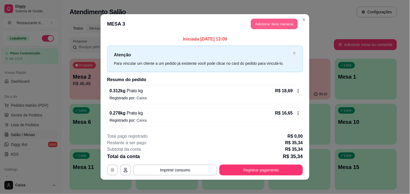
click at [283, 23] on button "Adicionar itens na mesa" at bounding box center [274, 24] width 47 height 11
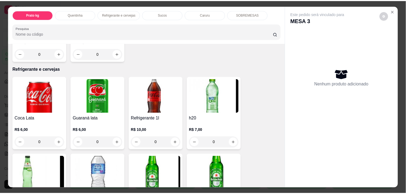
scroll to position [254, 0]
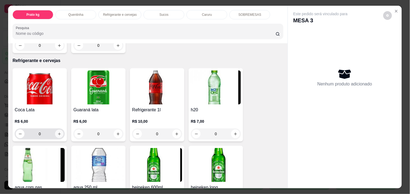
click at [58, 132] on icon "increase-product-quantity" at bounding box center [59, 134] width 4 height 4
type input "1"
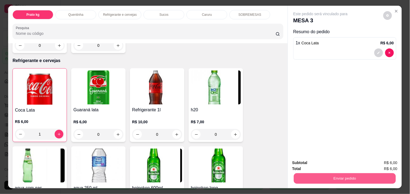
click at [324, 174] on button "Enviar pedido" at bounding box center [345, 178] width 102 height 11
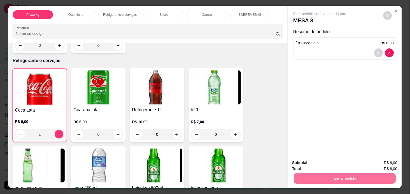
click at [320, 162] on button "Não registrar e enviar pedido" at bounding box center [326, 163] width 55 height 10
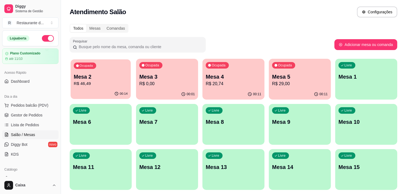
click at [107, 76] on p "Mesa 2" at bounding box center [101, 76] width 54 height 7
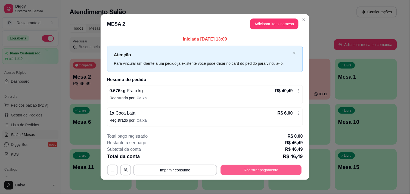
click at [254, 168] on button "Registrar pagamento" at bounding box center [261, 170] width 81 height 11
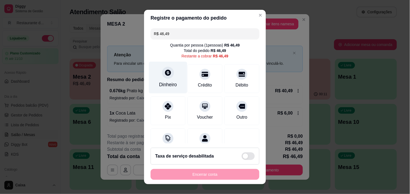
click at [165, 74] on icon at bounding box center [168, 72] width 7 height 7
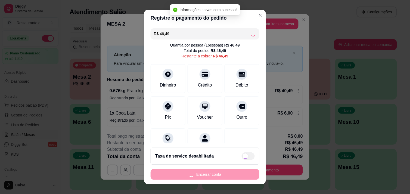
type input "R$ 0,00"
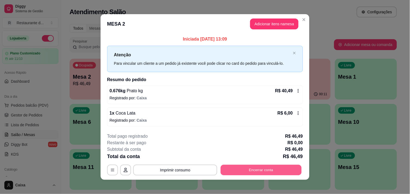
click at [284, 170] on button "Encerrar conta" at bounding box center [261, 170] width 81 height 11
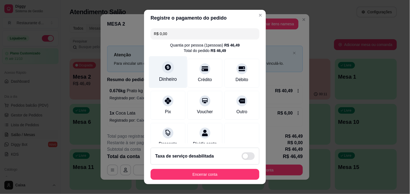
click at [165, 73] on div "Dinheiro" at bounding box center [168, 72] width 38 height 32
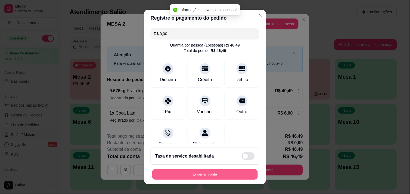
click at [208, 174] on button "Encerrar conta" at bounding box center [205, 174] width 106 height 11
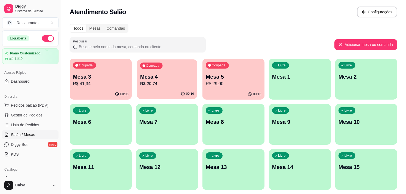
click at [142, 78] on p "Mesa 4" at bounding box center [167, 76] width 54 height 7
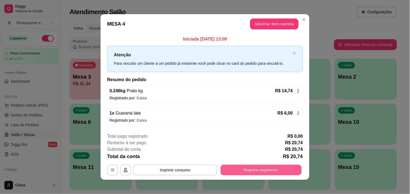
click at [238, 170] on button "Registrar pagamento" at bounding box center [261, 170] width 81 height 11
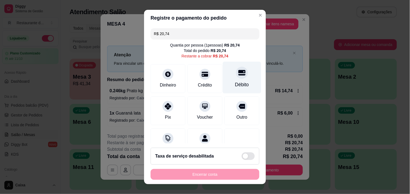
click at [239, 73] on icon at bounding box center [242, 72] width 7 height 5
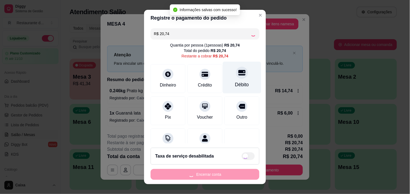
type input "R$ 0,00"
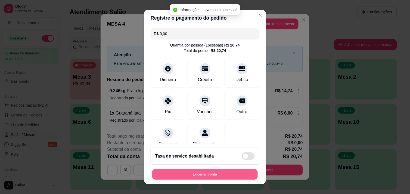
click at [198, 175] on button "Encerrar conta" at bounding box center [205, 174] width 106 height 11
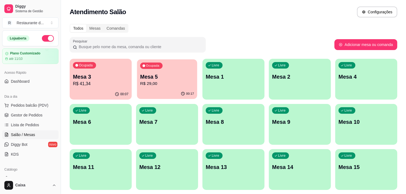
click at [168, 81] on p "R$ 29,00" at bounding box center [167, 84] width 54 height 6
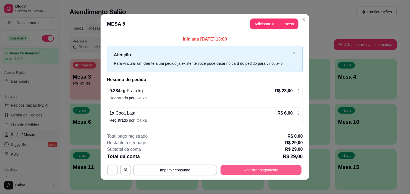
click at [263, 172] on button "Registrar pagamento" at bounding box center [261, 170] width 81 height 11
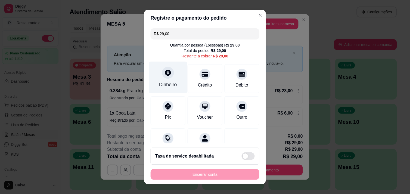
click at [163, 81] on div "Dinheiro" at bounding box center [168, 84] width 18 height 7
type input "R$ 0,00"
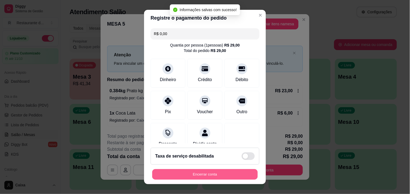
click at [203, 173] on button "Encerrar conta" at bounding box center [205, 174] width 106 height 11
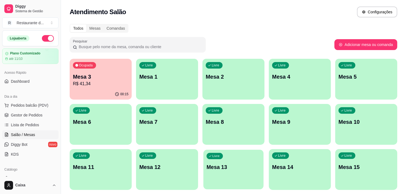
click at [93, 82] on p "R$ 41,34" at bounding box center [101, 84] width 54 height 6
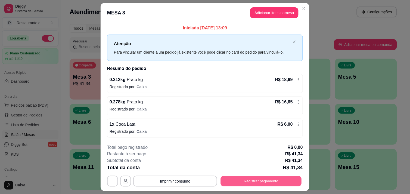
click at [266, 183] on button "Registrar pagamento" at bounding box center [261, 181] width 81 height 11
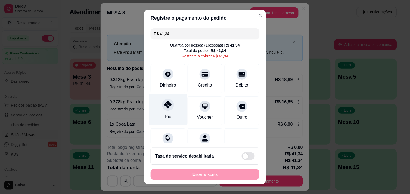
click at [165, 108] on icon at bounding box center [168, 104] width 7 height 7
type input "R$ 0,00"
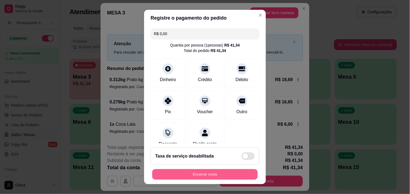
click at [195, 174] on button "Encerrar conta" at bounding box center [205, 174] width 106 height 11
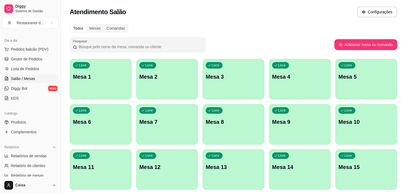
scroll to position [60, 0]
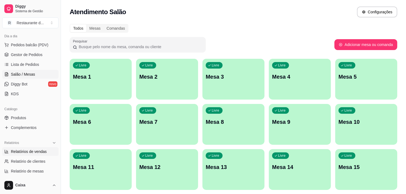
click at [35, 150] on span "Relatórios de vendas" at bounding box center [29, 151] width 36 height 5
select select "ALL"
select select "0"
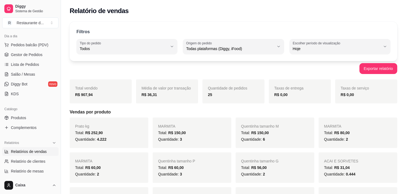
click at [35, 150] on span "Relatórios de vendas" at bounding box center [29, 151] width 36 height 5
click at [131, 165] on div "Total: R$ 60,00" at bounding box center [109, 167] width 68 height 7
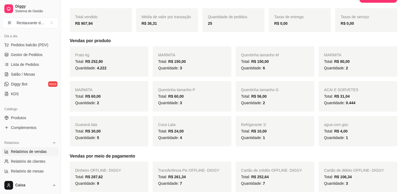
scroll to position [72, 0]
